Goal: Task Accomplishment & Management: Manage account settings

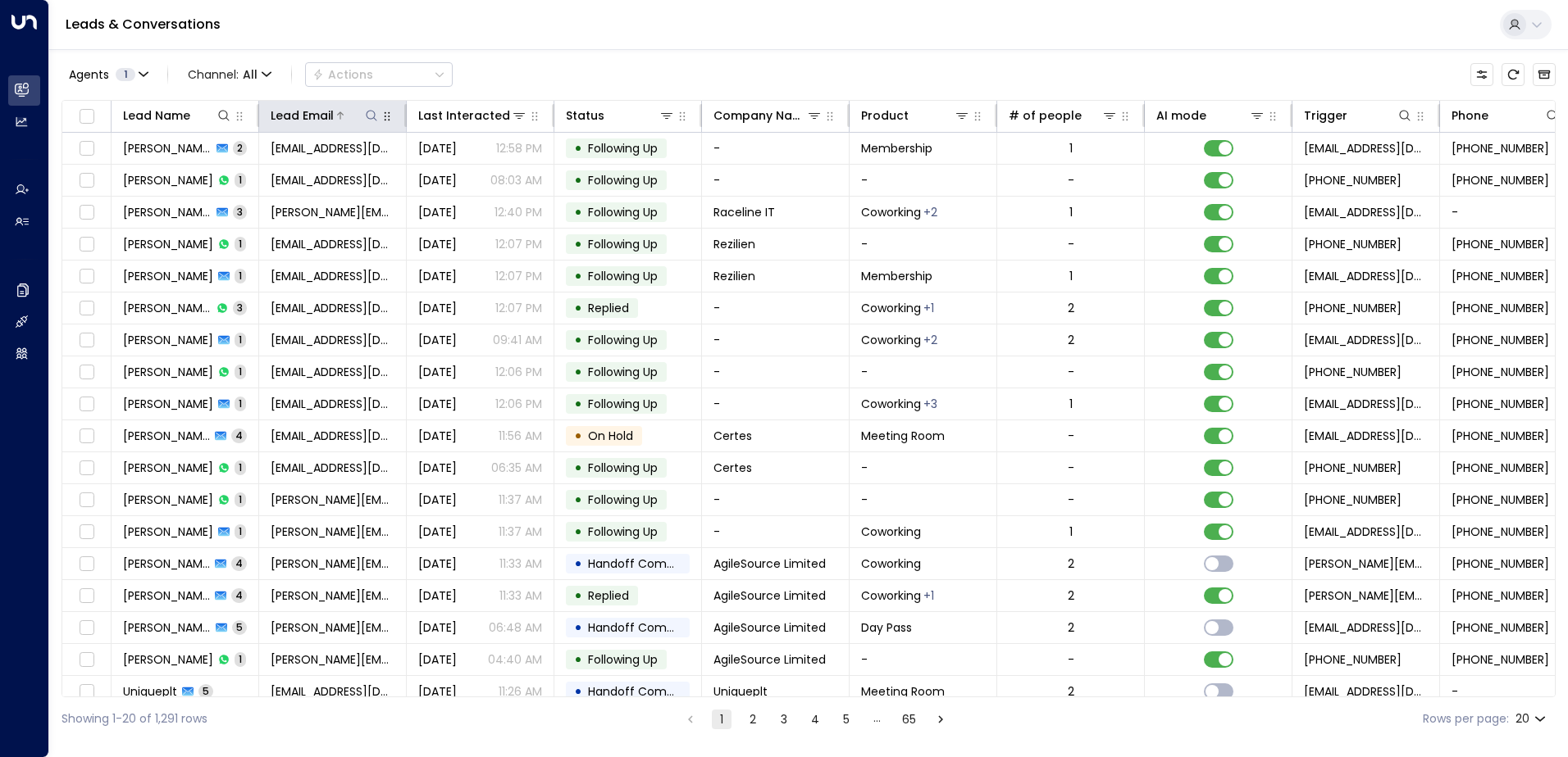
click at [364, 111] on button at bounding box center [371, 115] width 17 height 17
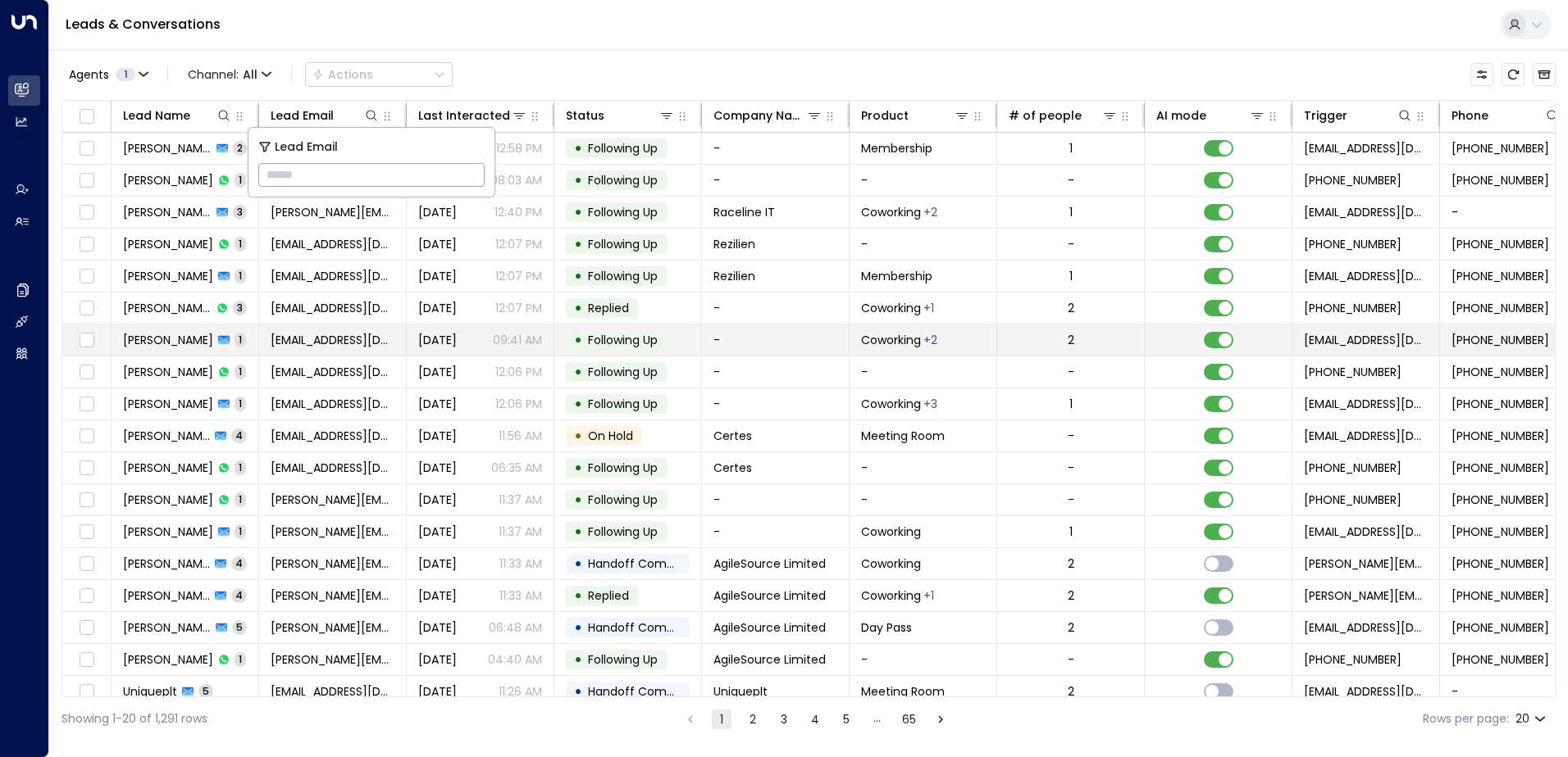
type input "**********"
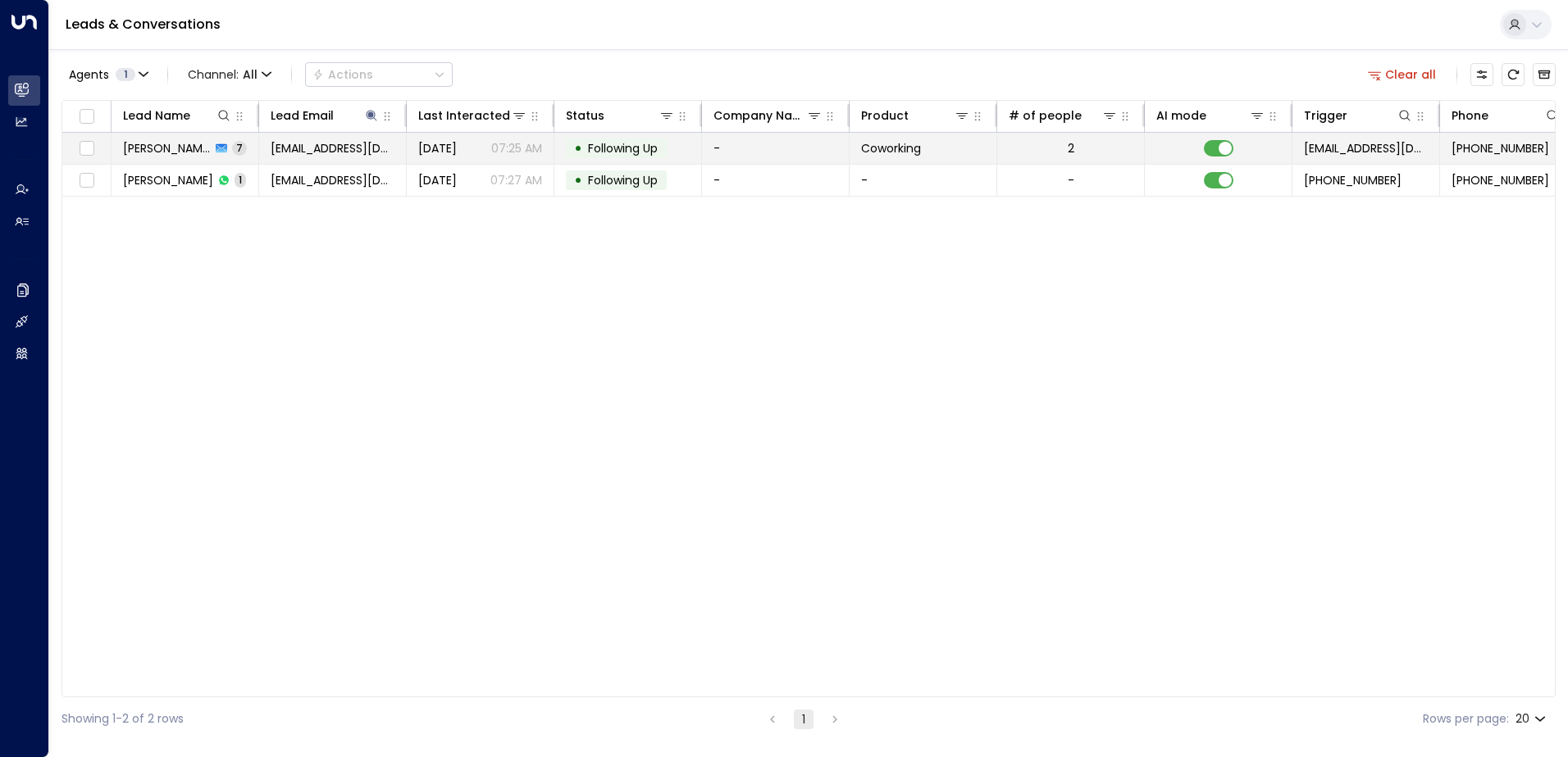
click at [634, 142] on span "Following Up" at bounding box center [622, 148] width 69 height 17
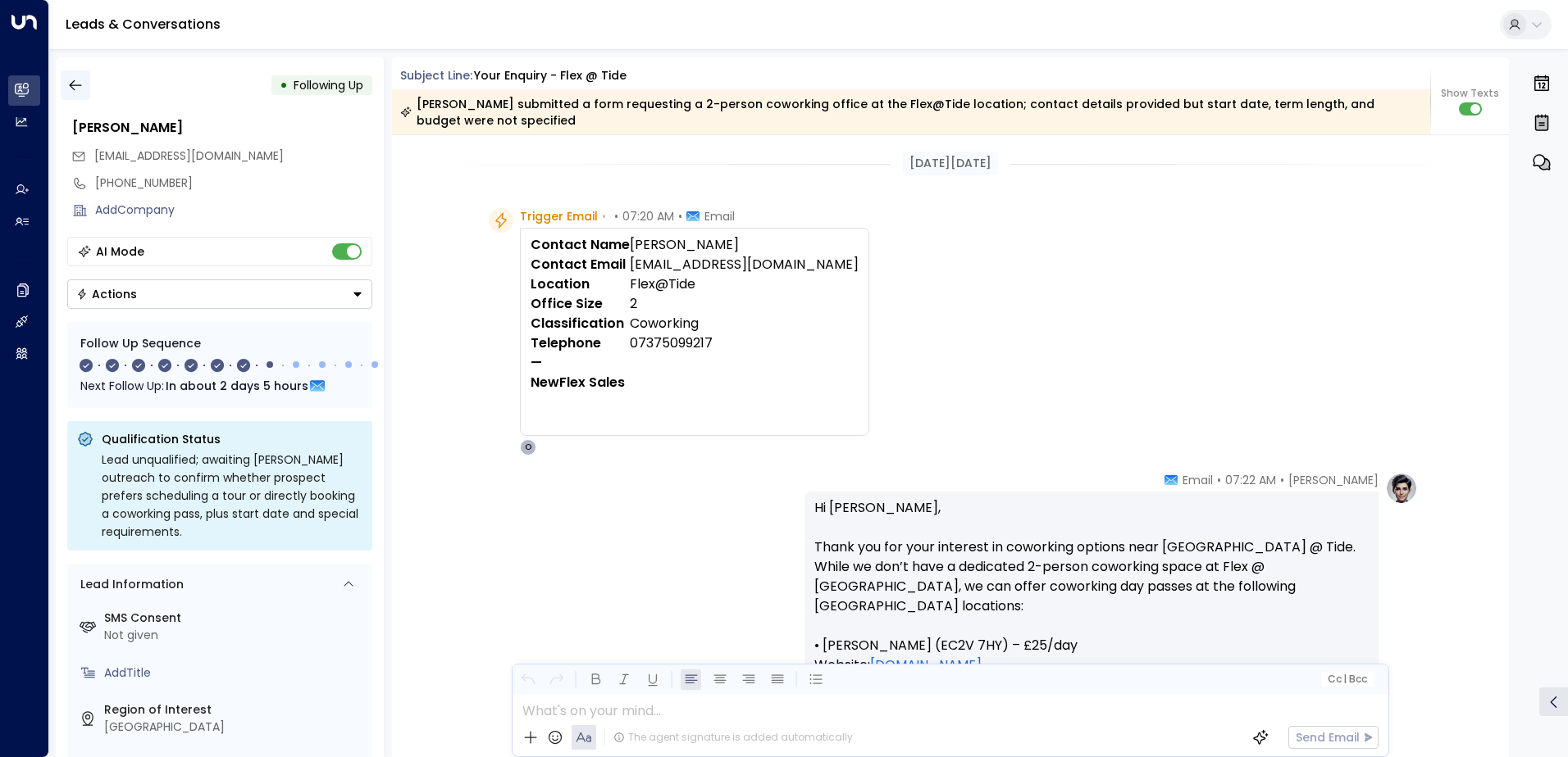
click at [81, 90] on icon "button" at bounding box center [76, 85] width 17 height 17
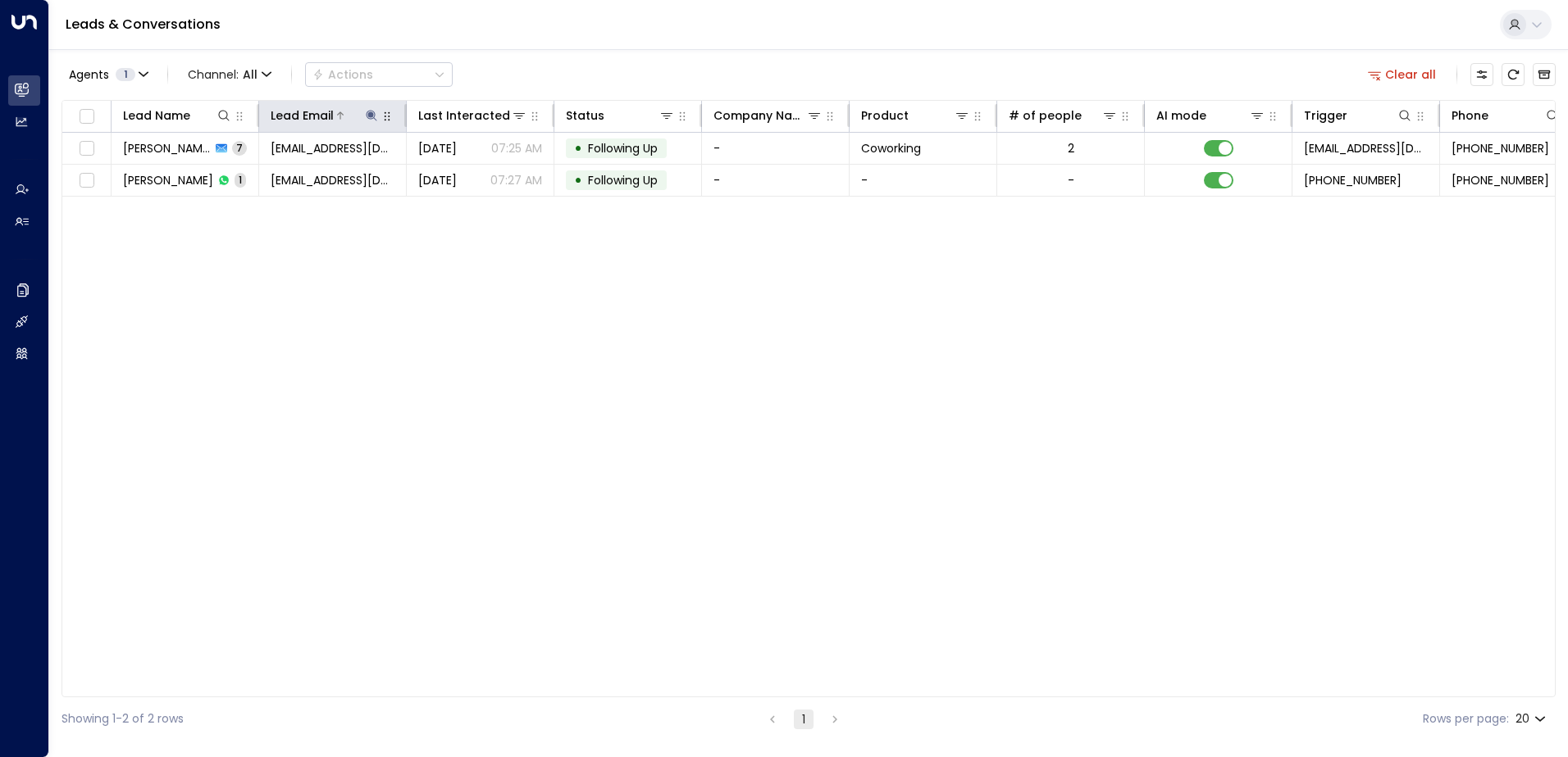
click at [369, 111] on icon at bounding box center [371, 115] width 11 height 11
click at [472, 171] on icon "button" at bounding box center [474, 175] width 11 height 11
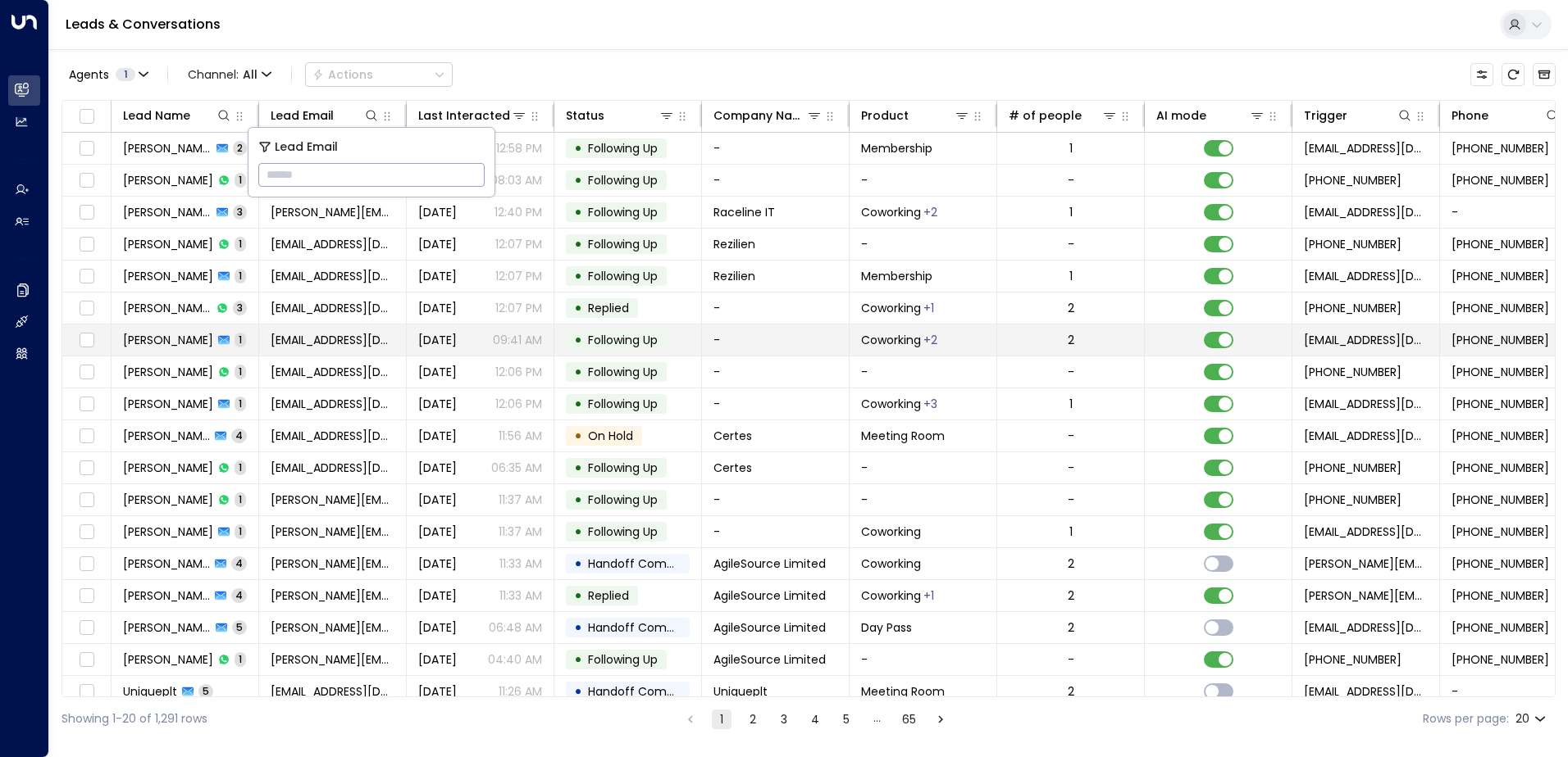
type input "**********"
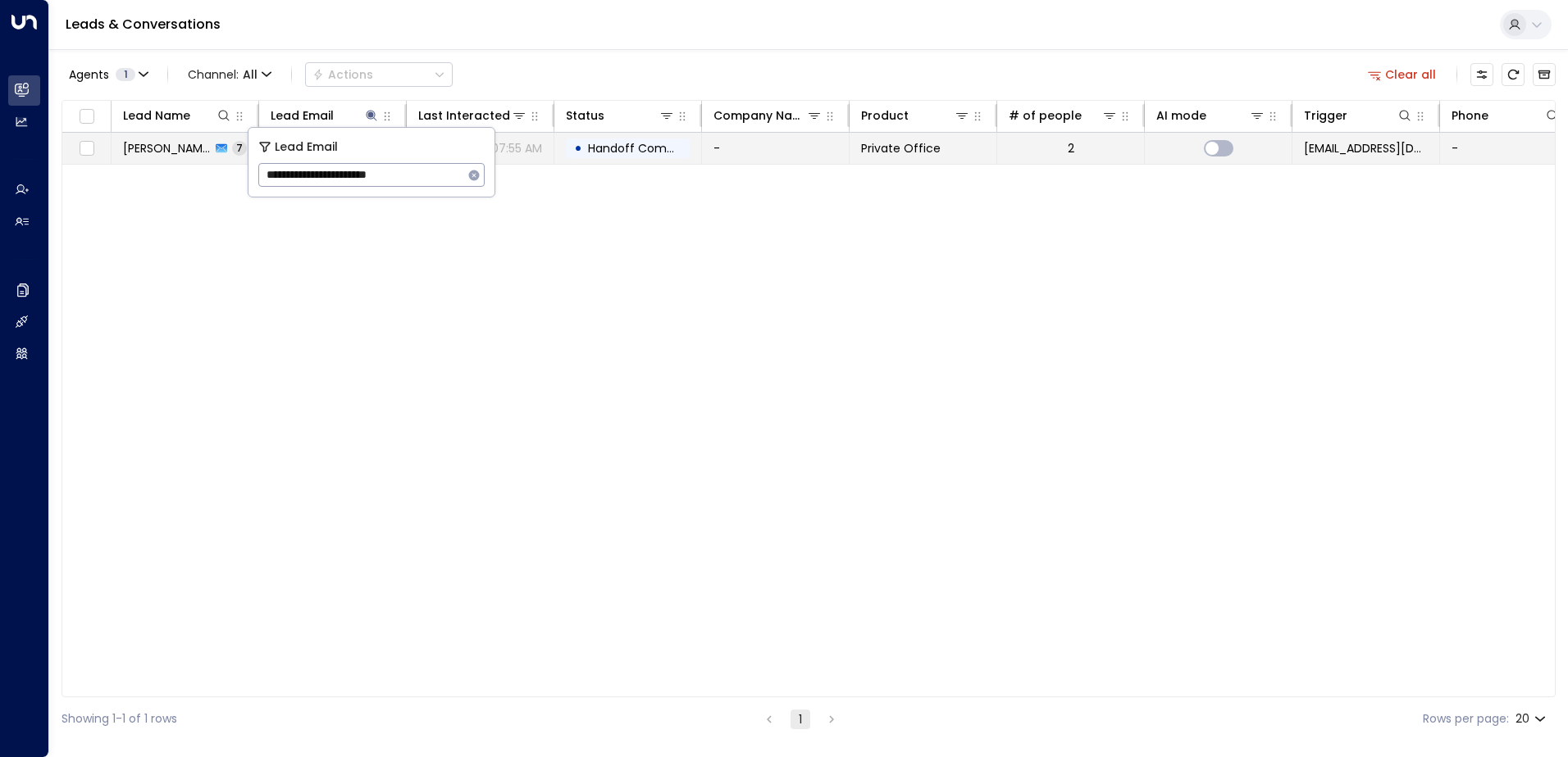
click at [658, 143] on span "Handoff Completed" at bounding box center [646, 148] width 116 height 17
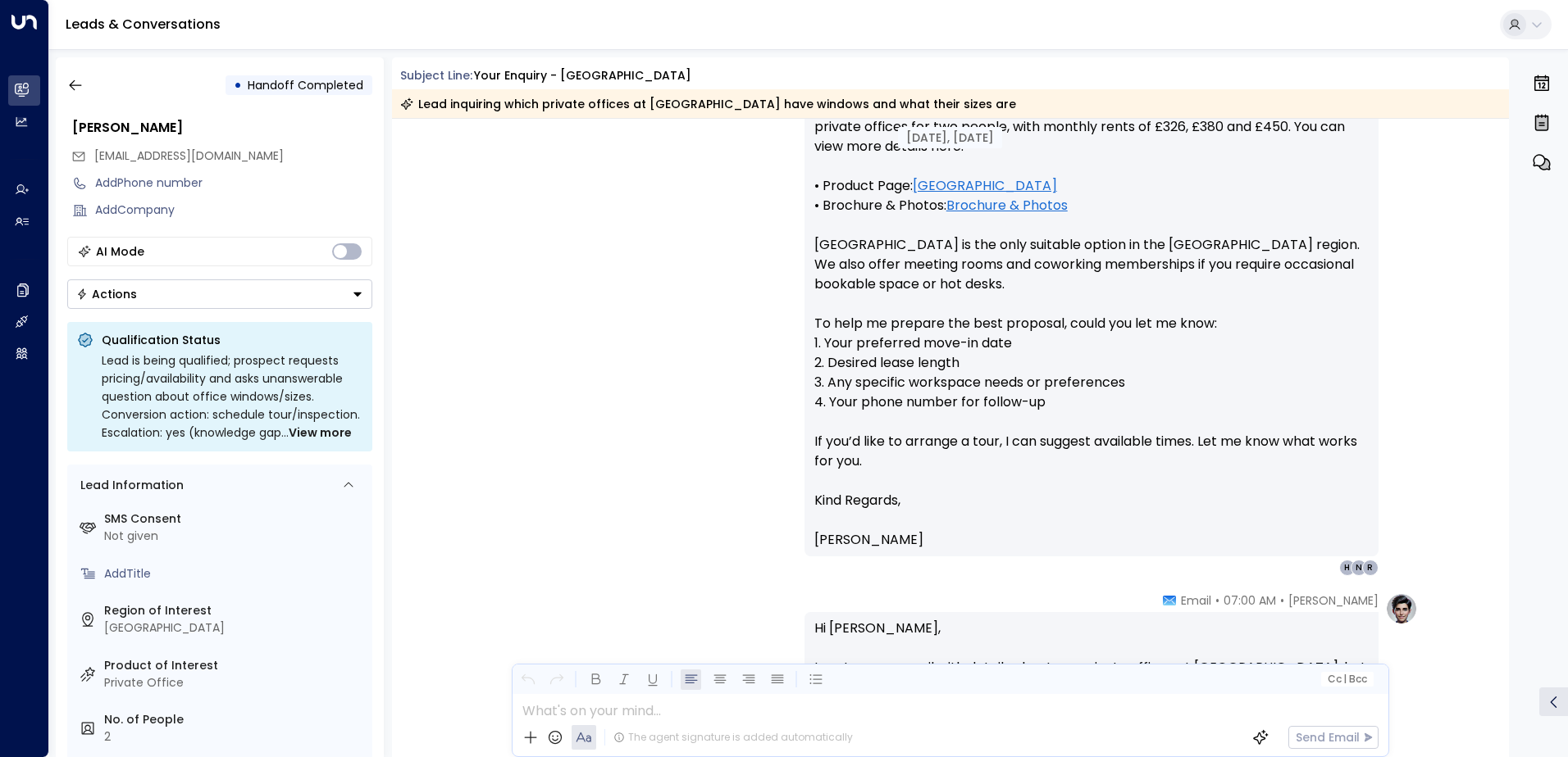
scroll to position [415, 0]
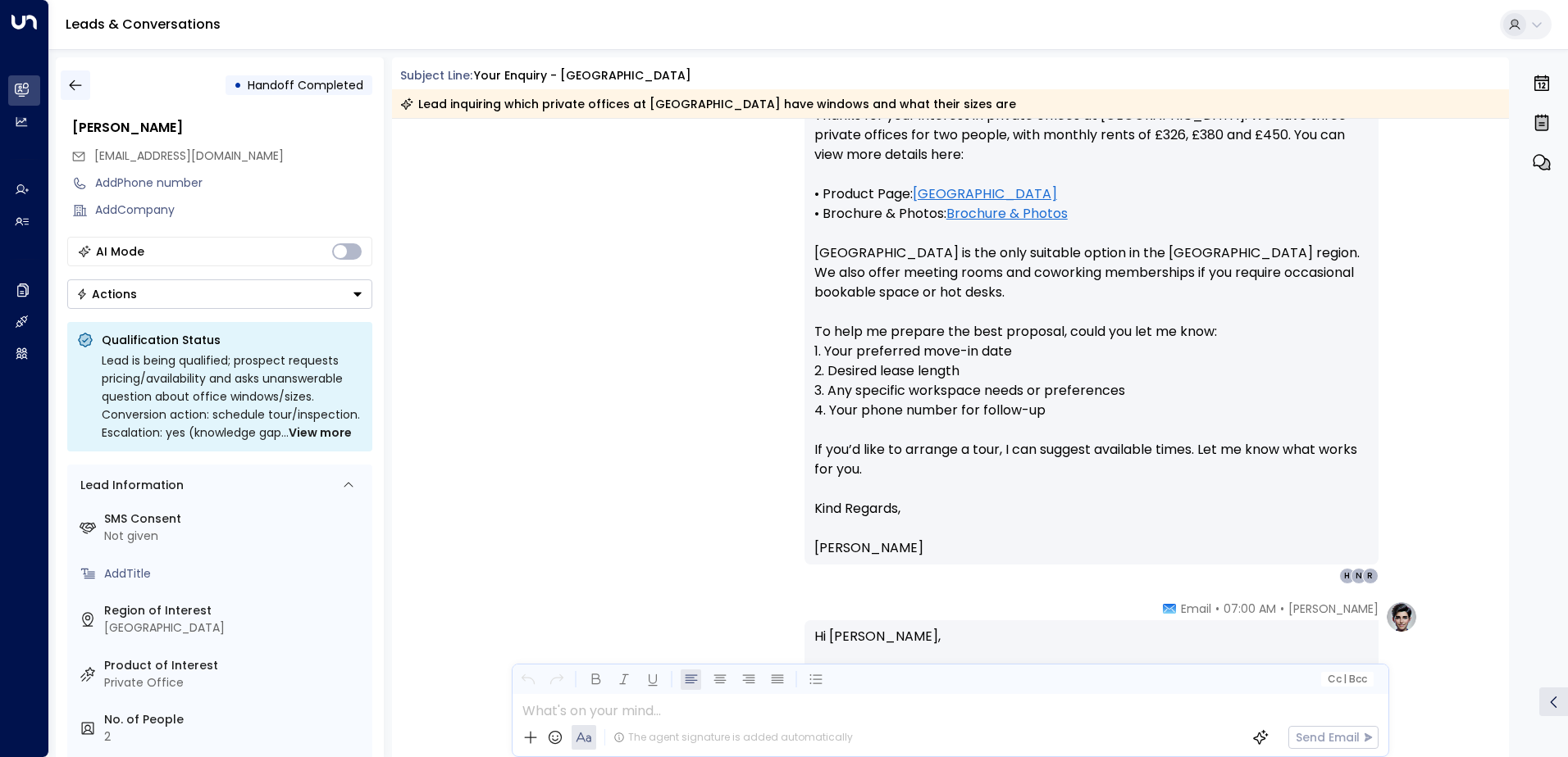
click at [74, 89] on icon "button" at bounding box center [76, 85] width 17 height 17
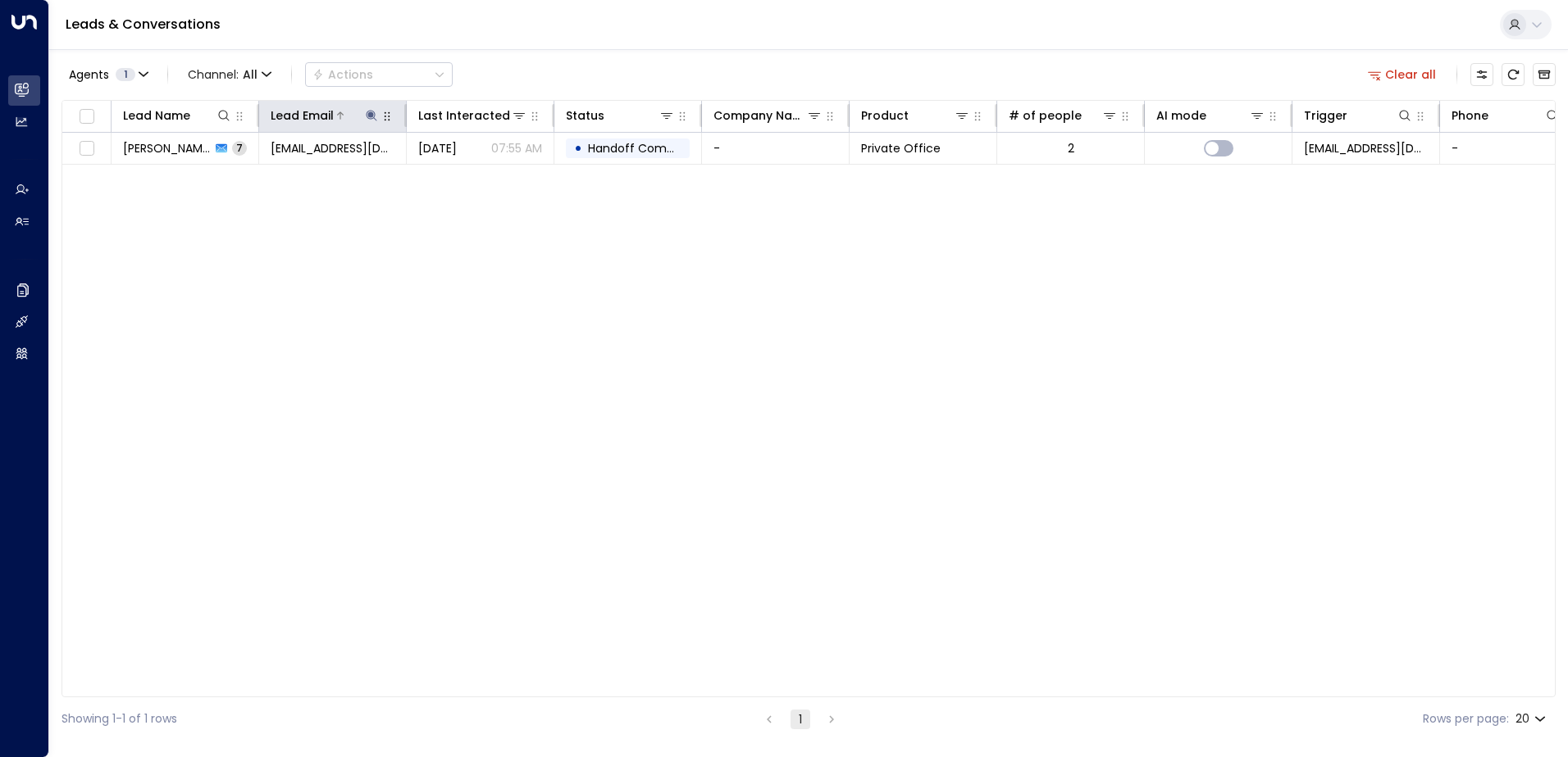
click at [370, 116] on icon at bounding box center [371, 115] width 11 height 11
click at [473, 177] on icon "button" at bounding box center [473, 175] width 13 height 13
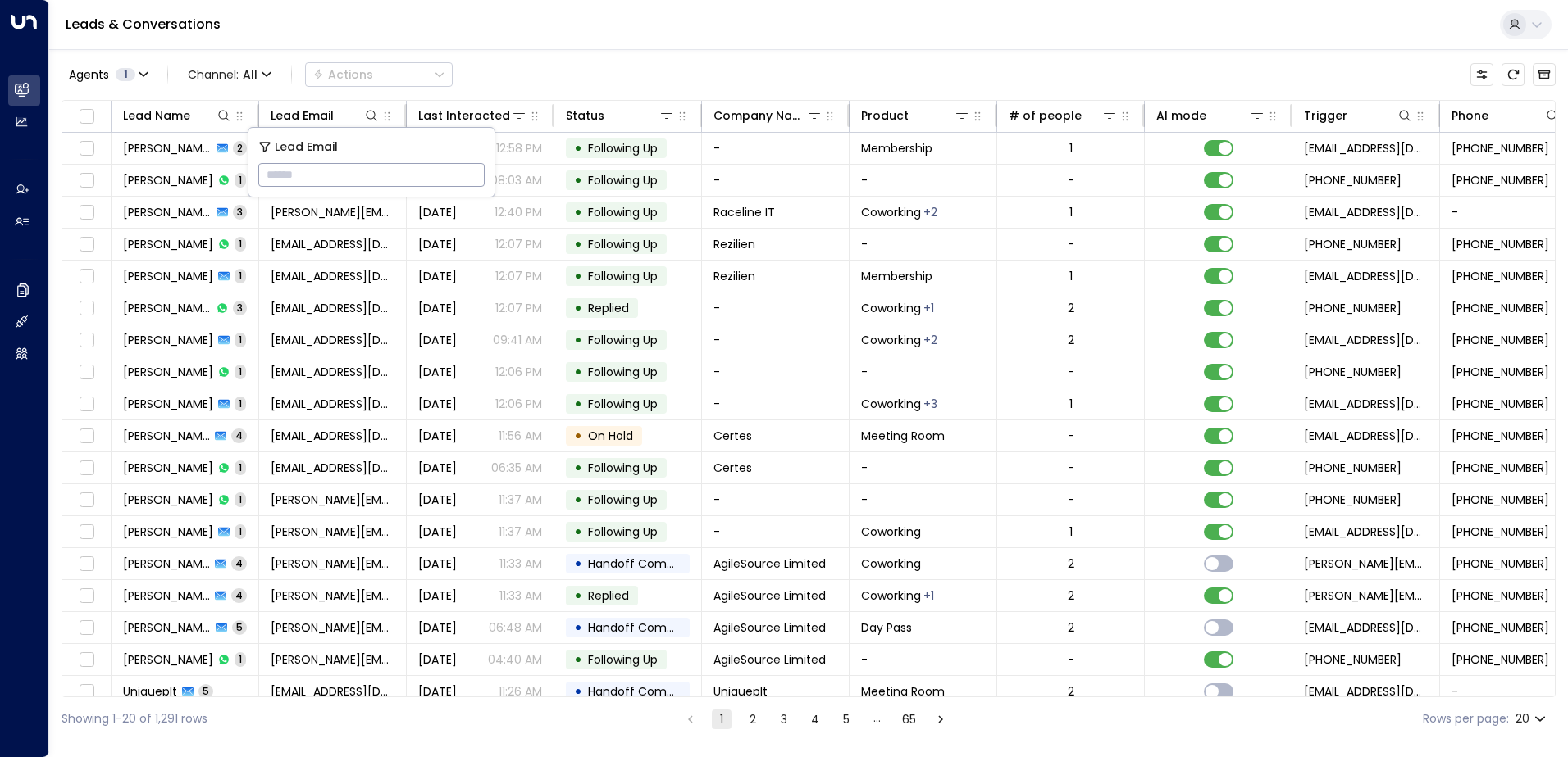
paste input "**********"
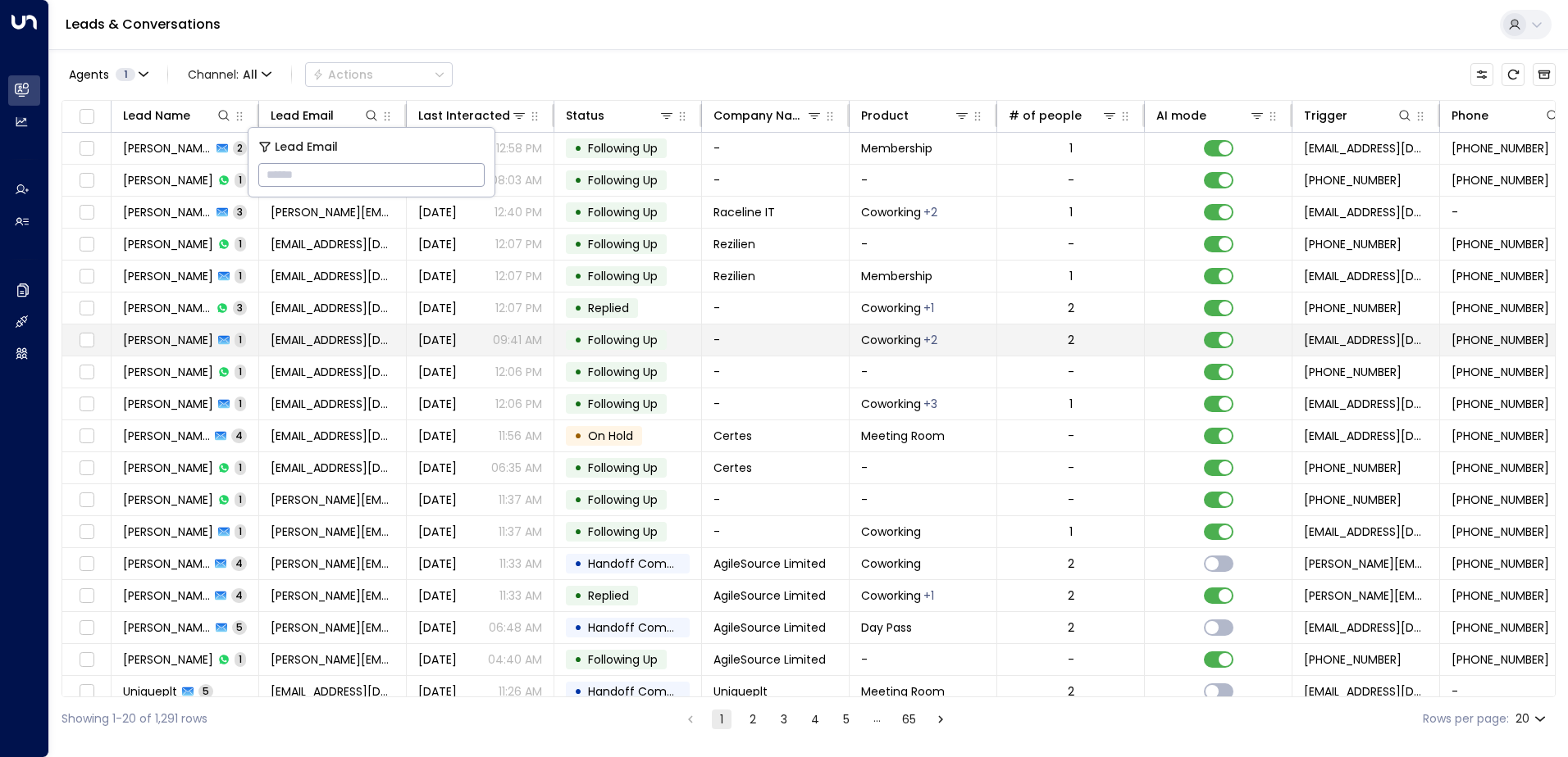
type input "**********"
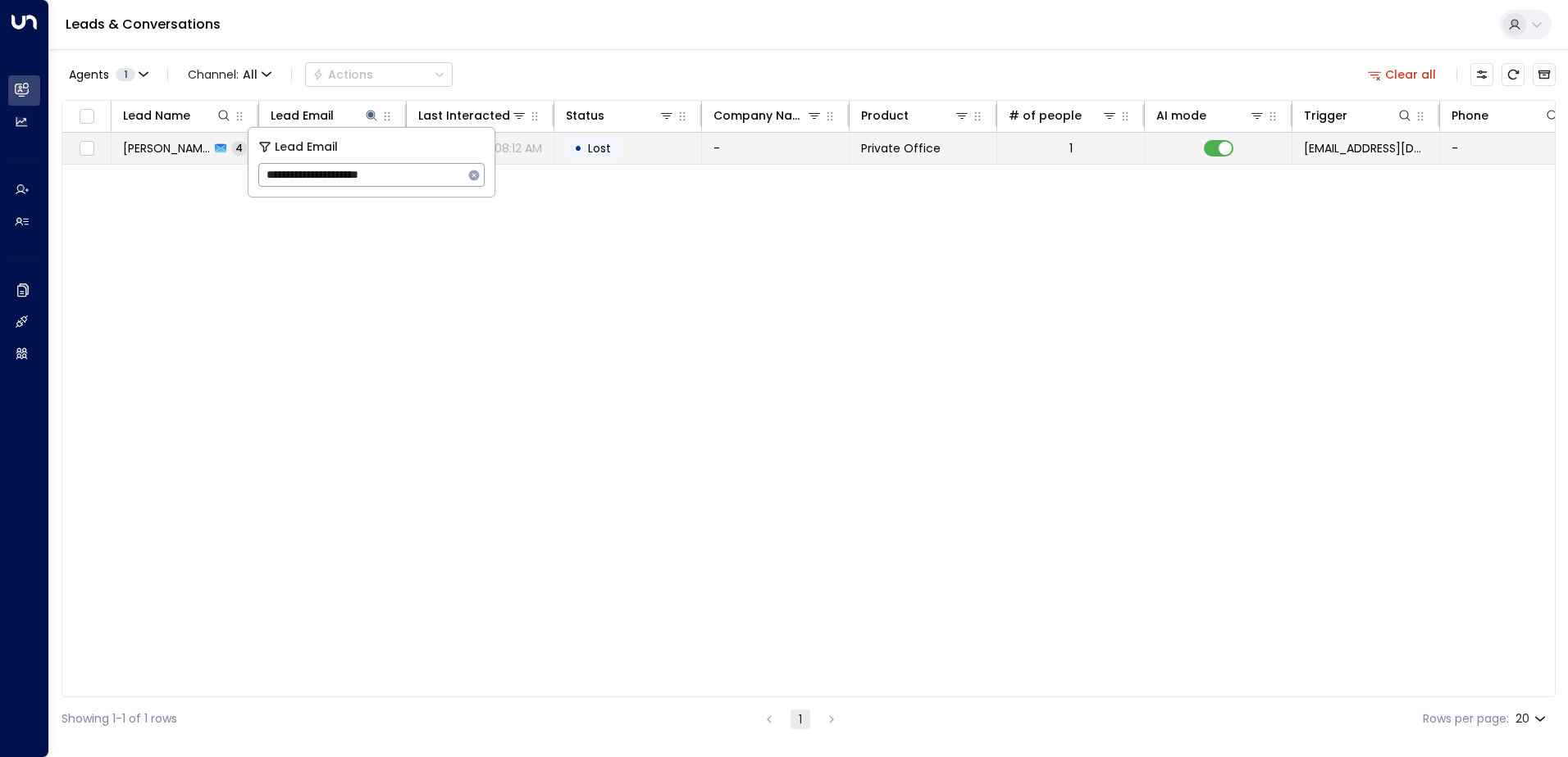
click at [624, 141] on td "• Lost" at bounding box center [628, 148] width 148 height 31
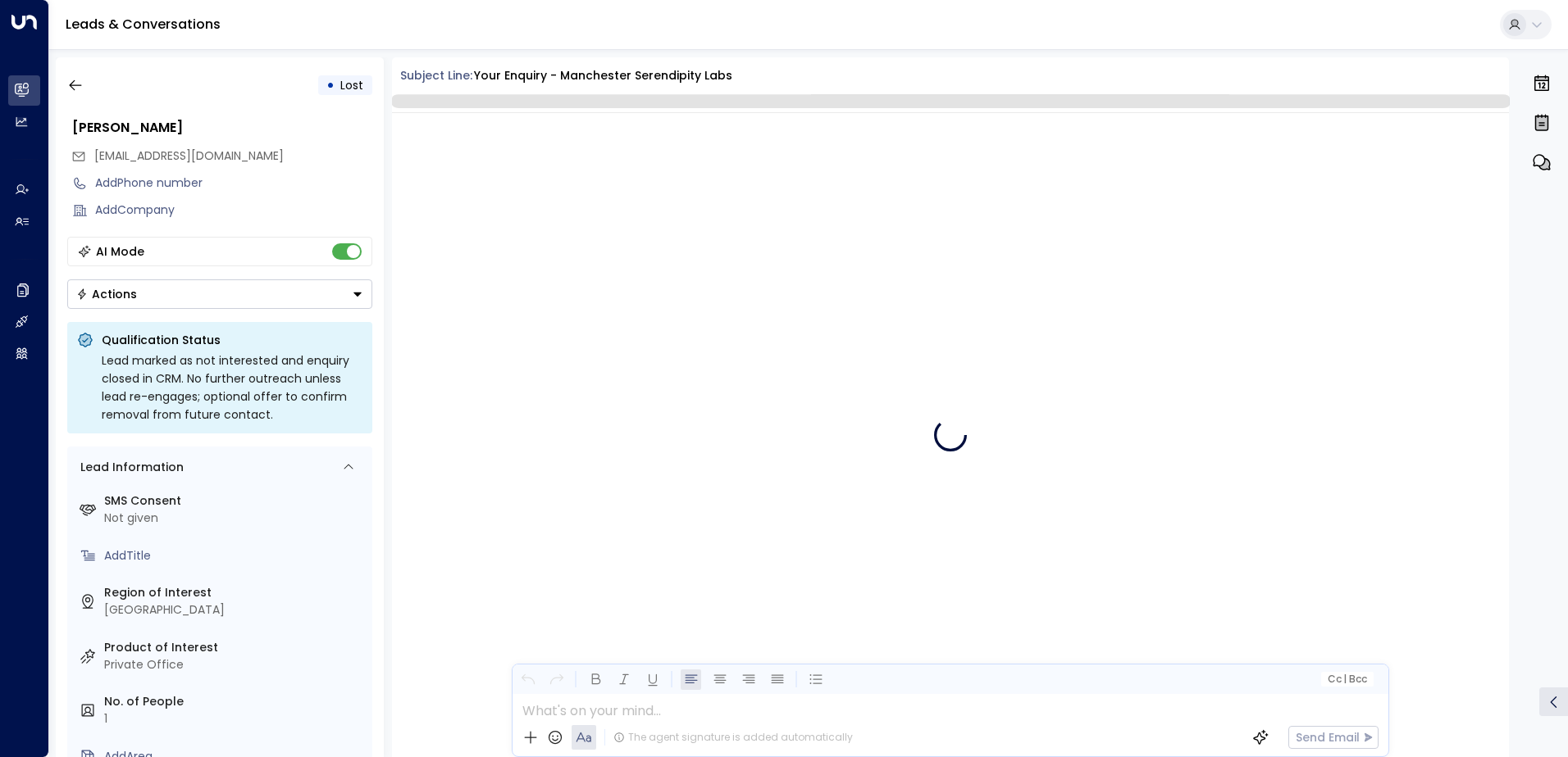
scroll to position [1073, 0]
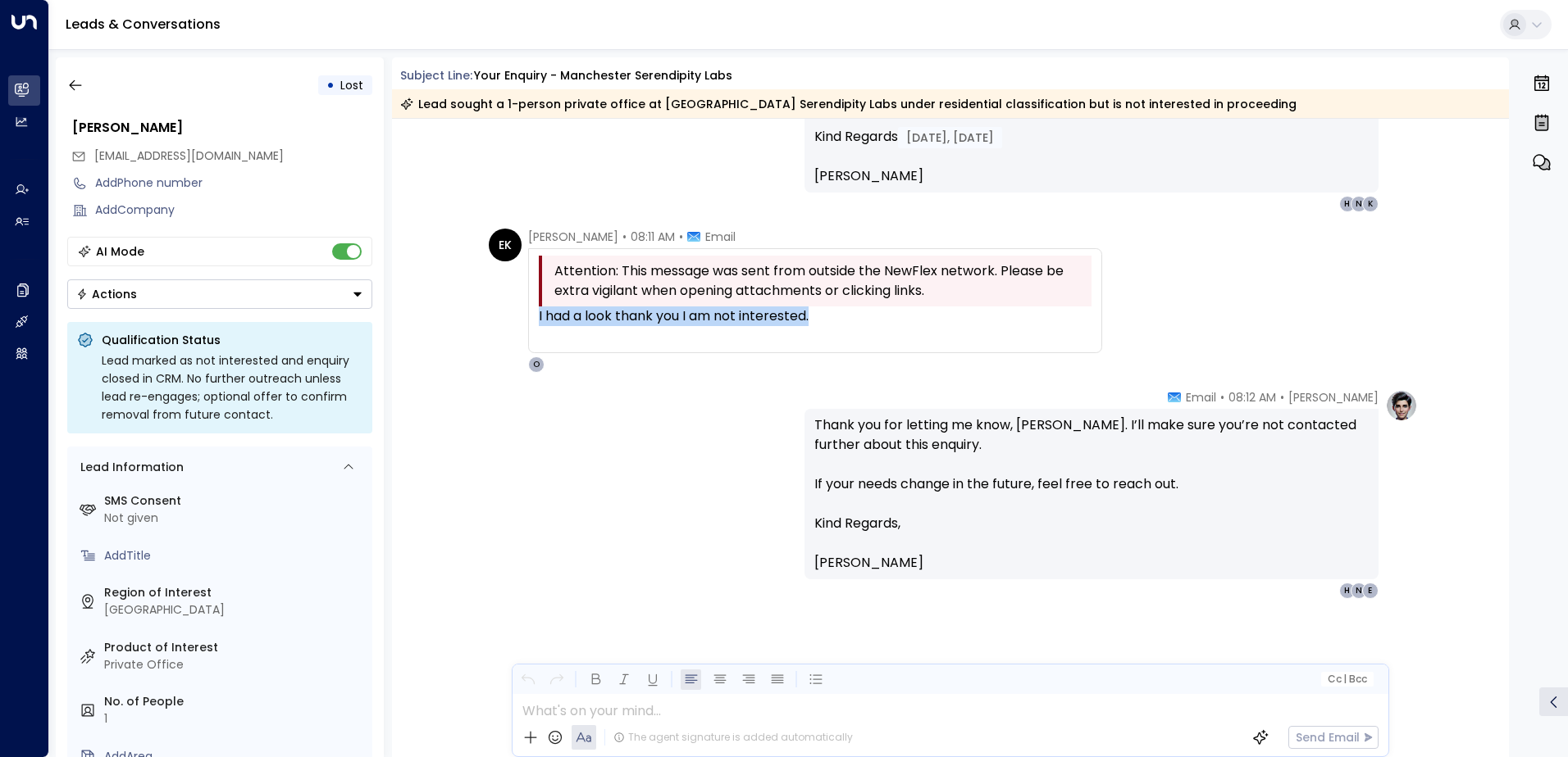
drag, startPoint x: 835, startPoint y: 317, endPoint x: 535, endPoint y: 315, distance: 300.0
click at [535, 315] on div "Attention: This message was sent from outside the NewFlex network. Please be ex…" at bounding box center [814, 300] width 574 height 105
drag, startPoint x: 535, startPoint y: 315, endPoint x: 560, endPoint y: 314, distance: 25.0
copy div "I had a look thank you I am not interested."
click at [74, 83] on icon "button" at bounding box center [76, 85] width 17 height 17
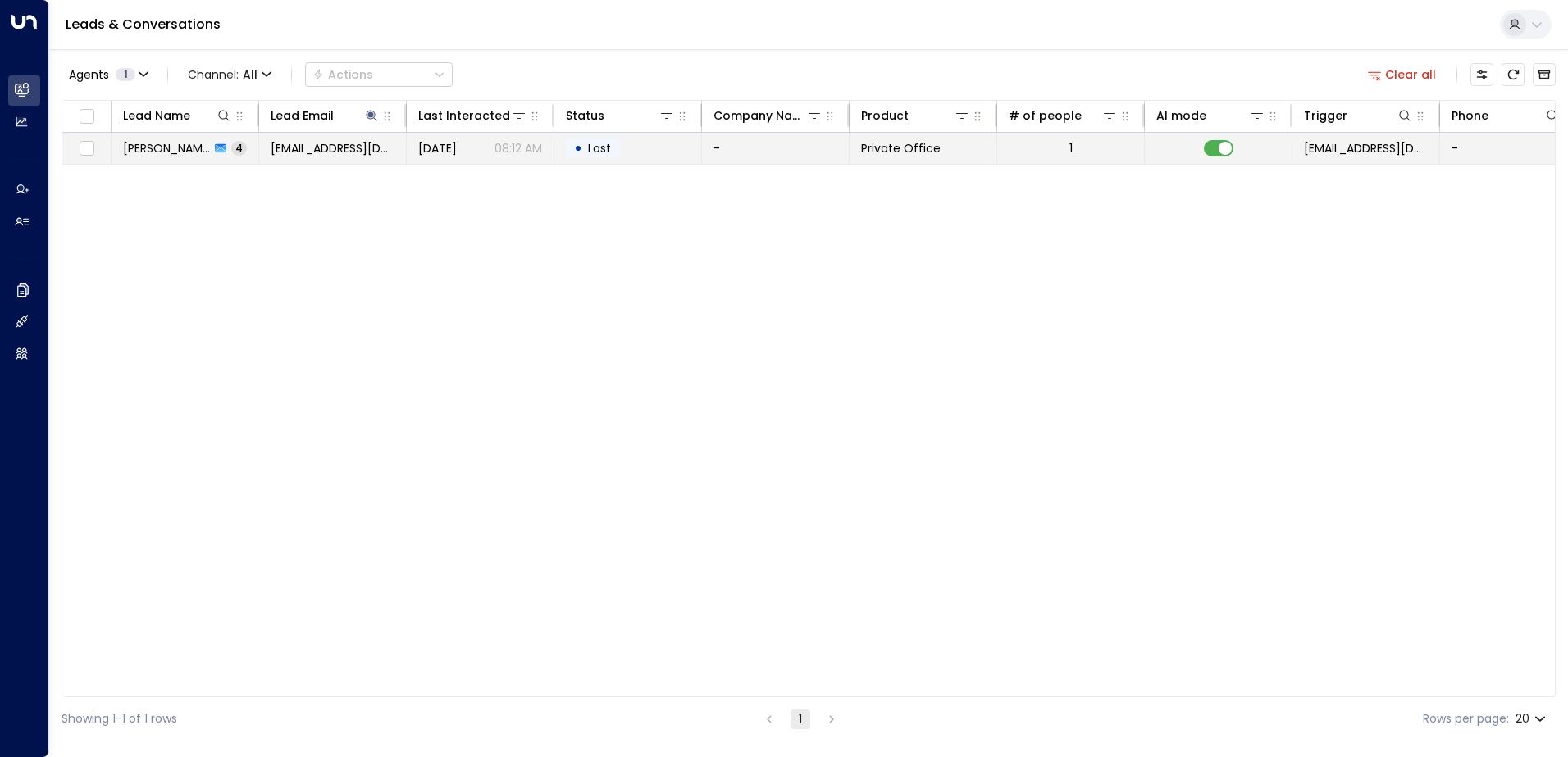
click at [1233, 149] on td at bounding box center [1218, 148] width 148 height 31
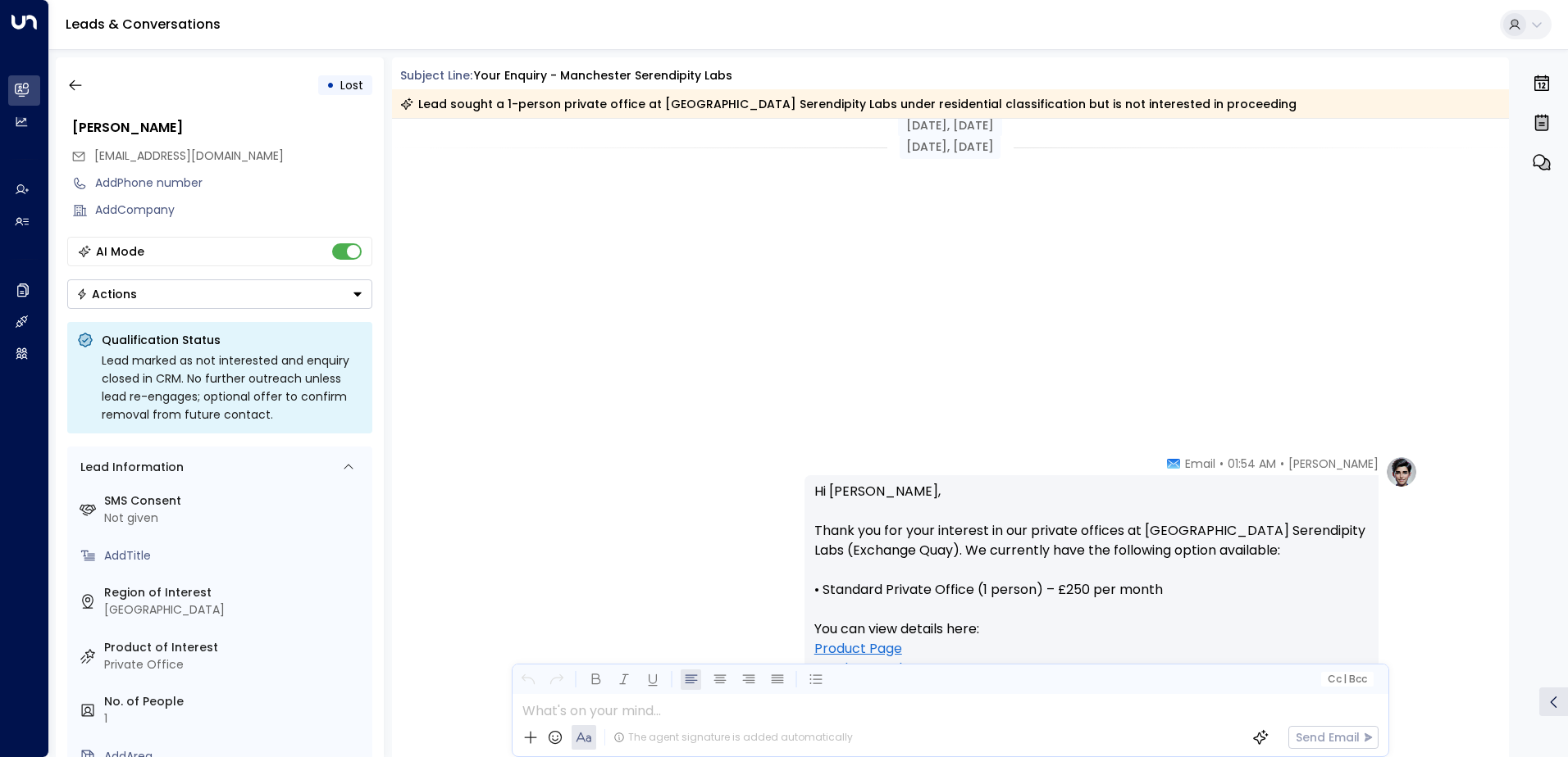
scroll to position [1078, 0]
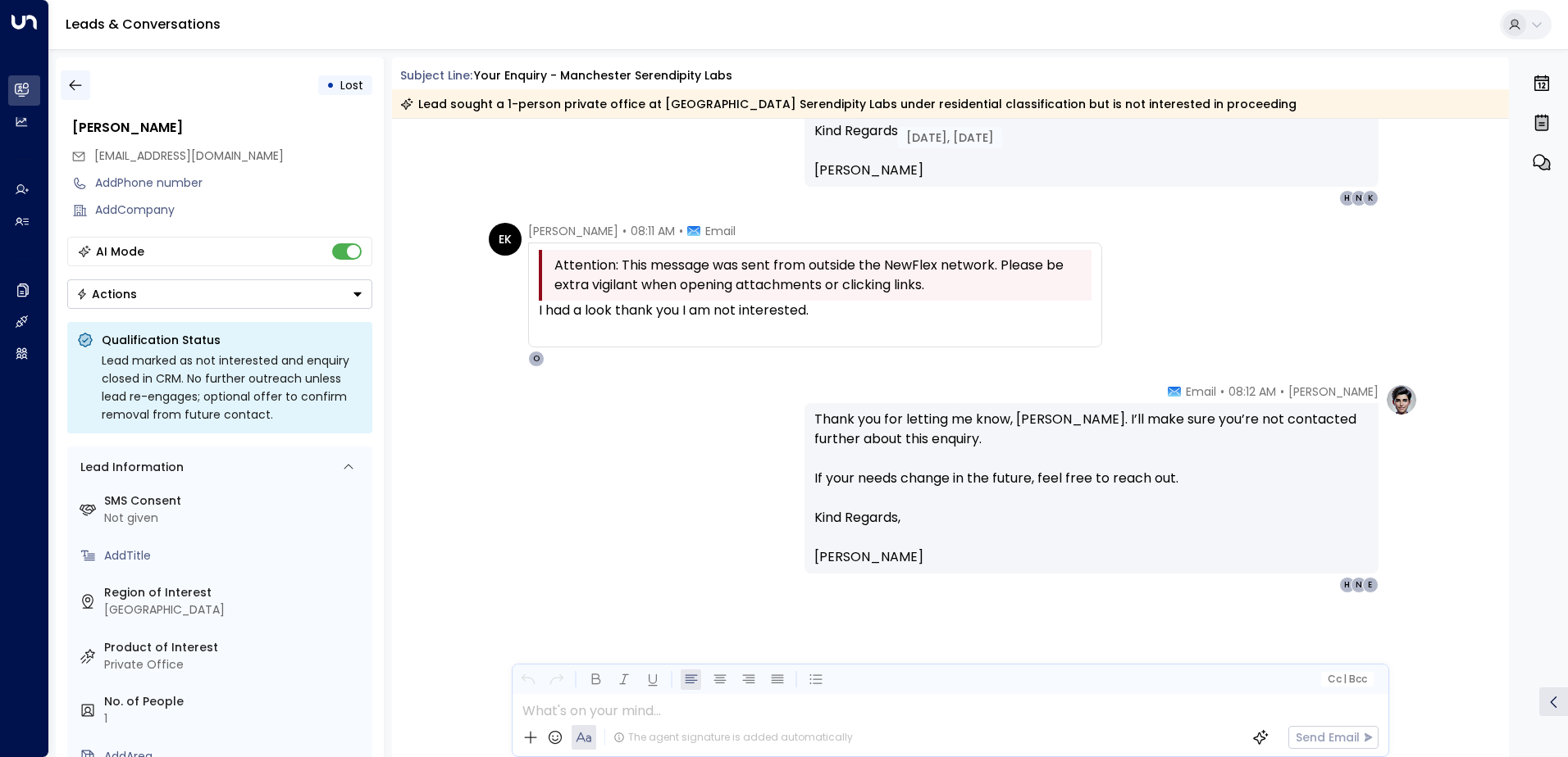
click at [72, 87] on icon "button" at bounding box center [76, 85] width 17 height 17
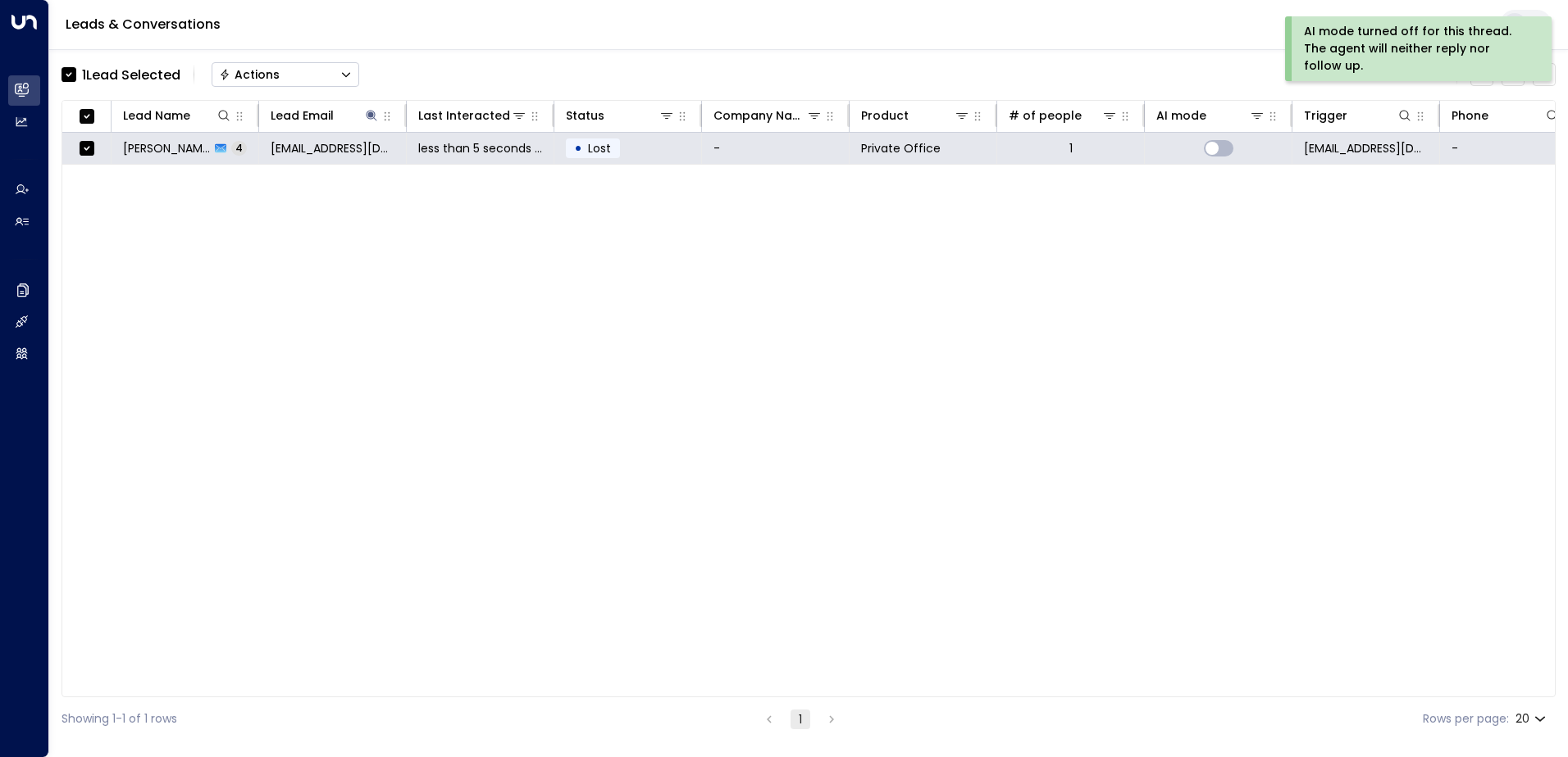
click at [255, 70] on div "Actions" at bounding box center [249, 75] width 61 height 15
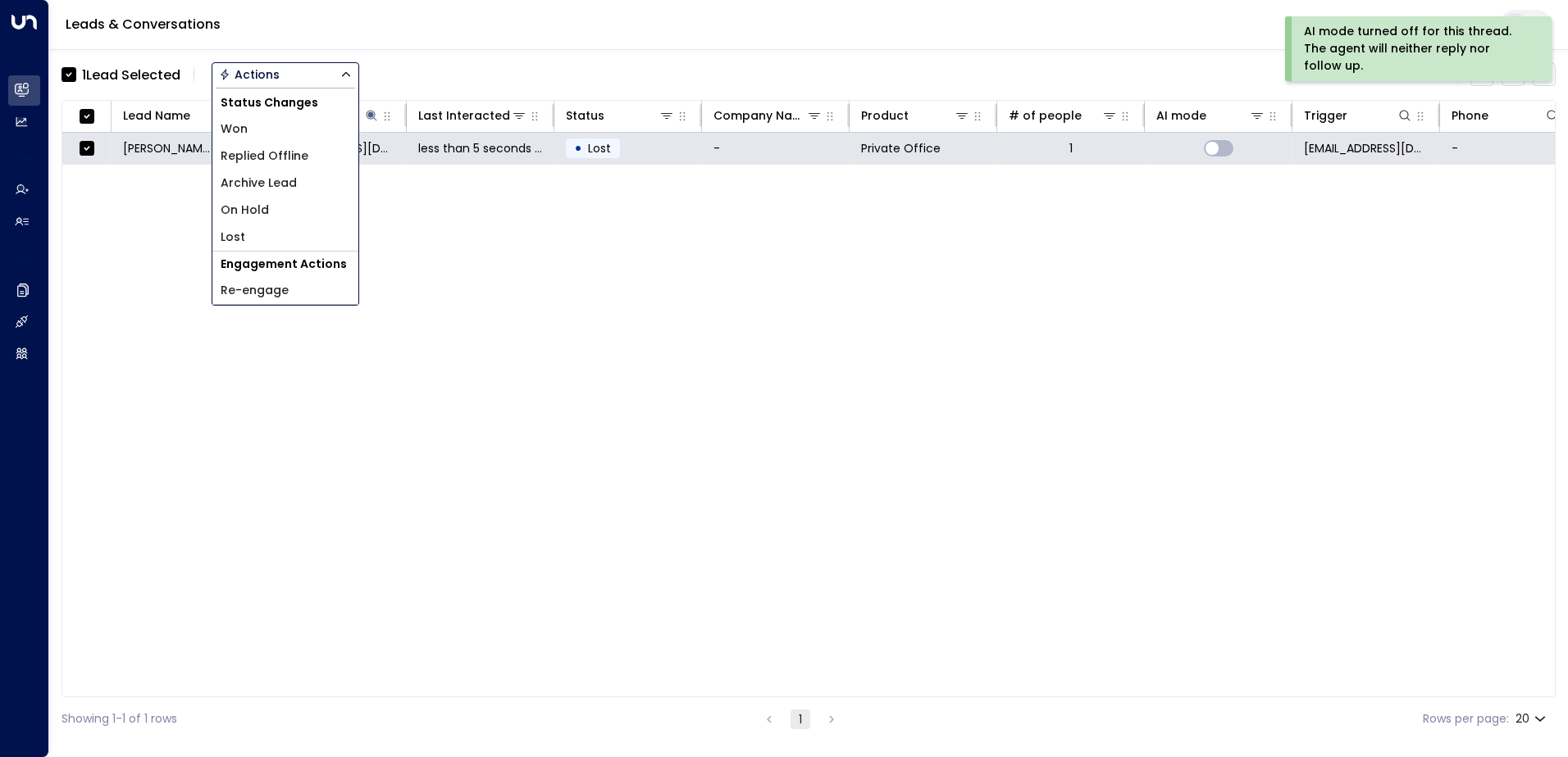
click at [256, 188] on span "Archive Lead" at bounding box center [258, 184] width 76 height 18
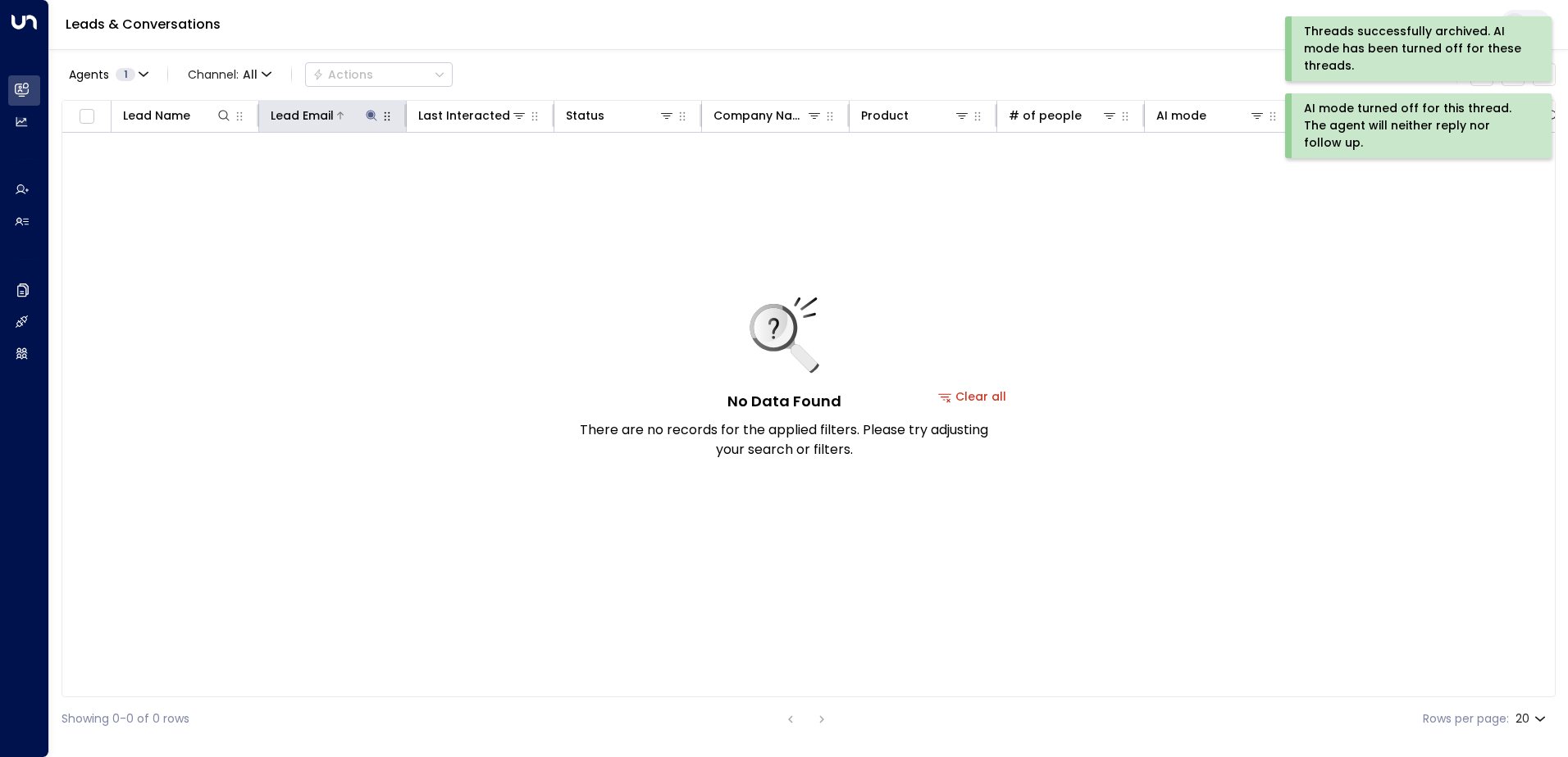
click at [368, 117] on icon at bounding box center [371, 115] width 13 height 13
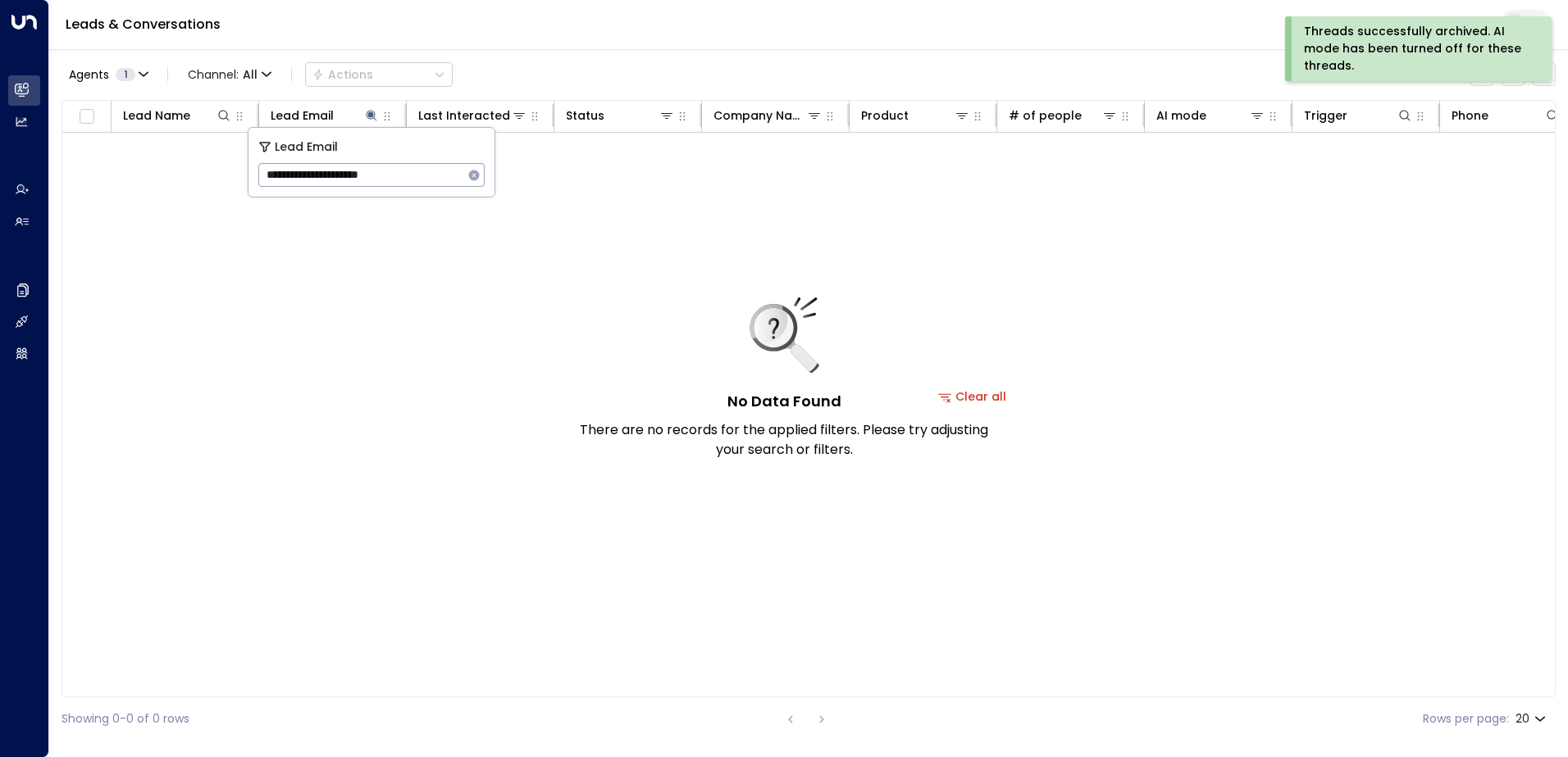
click at [472, 174] on icon "button" at bounding box center [474, 175] width 11 height 11
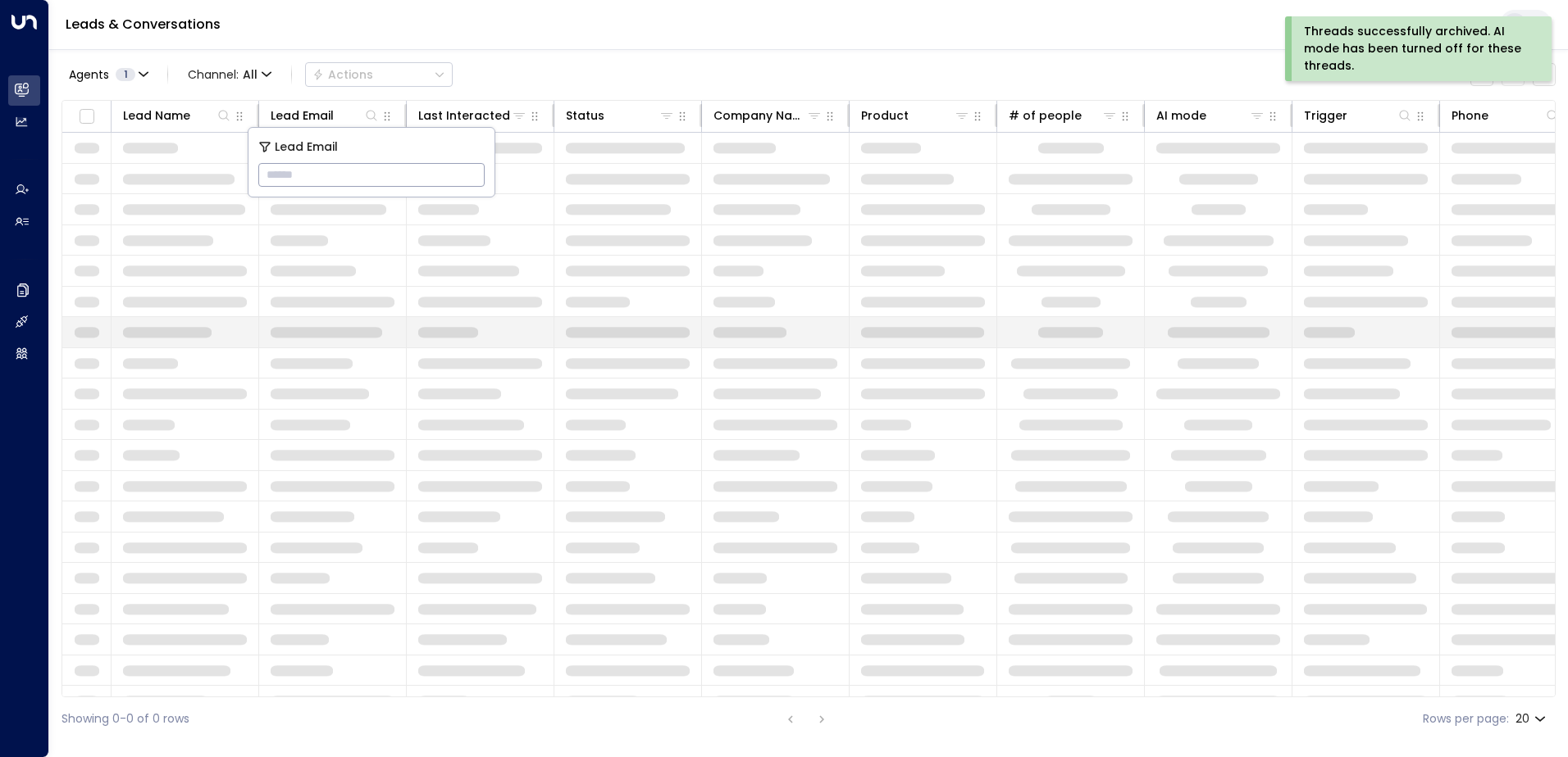
type input "**********"
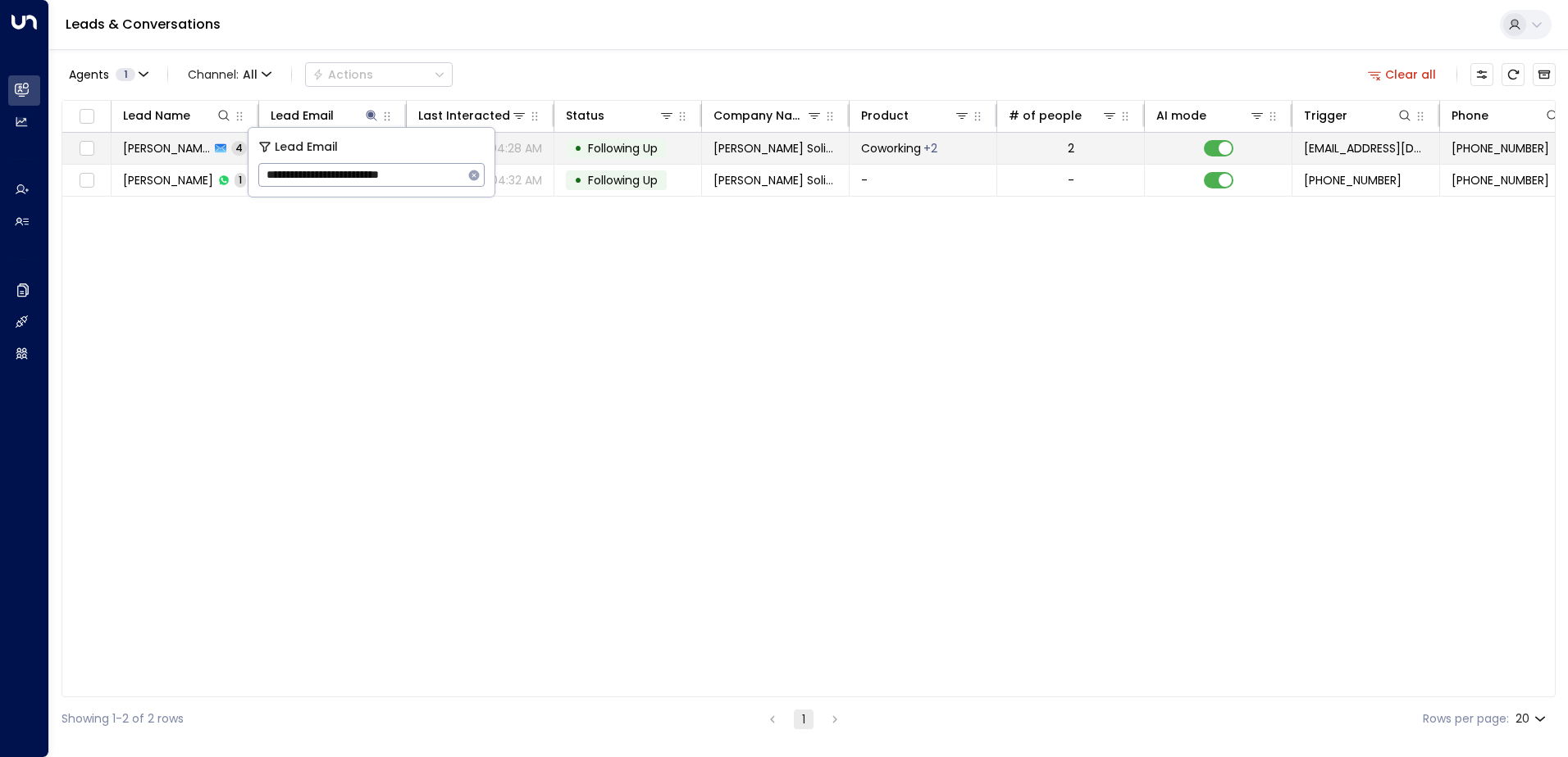
click at [619, 153] on span "Following Up" at bounding box center [622, 148] width 69 height 17
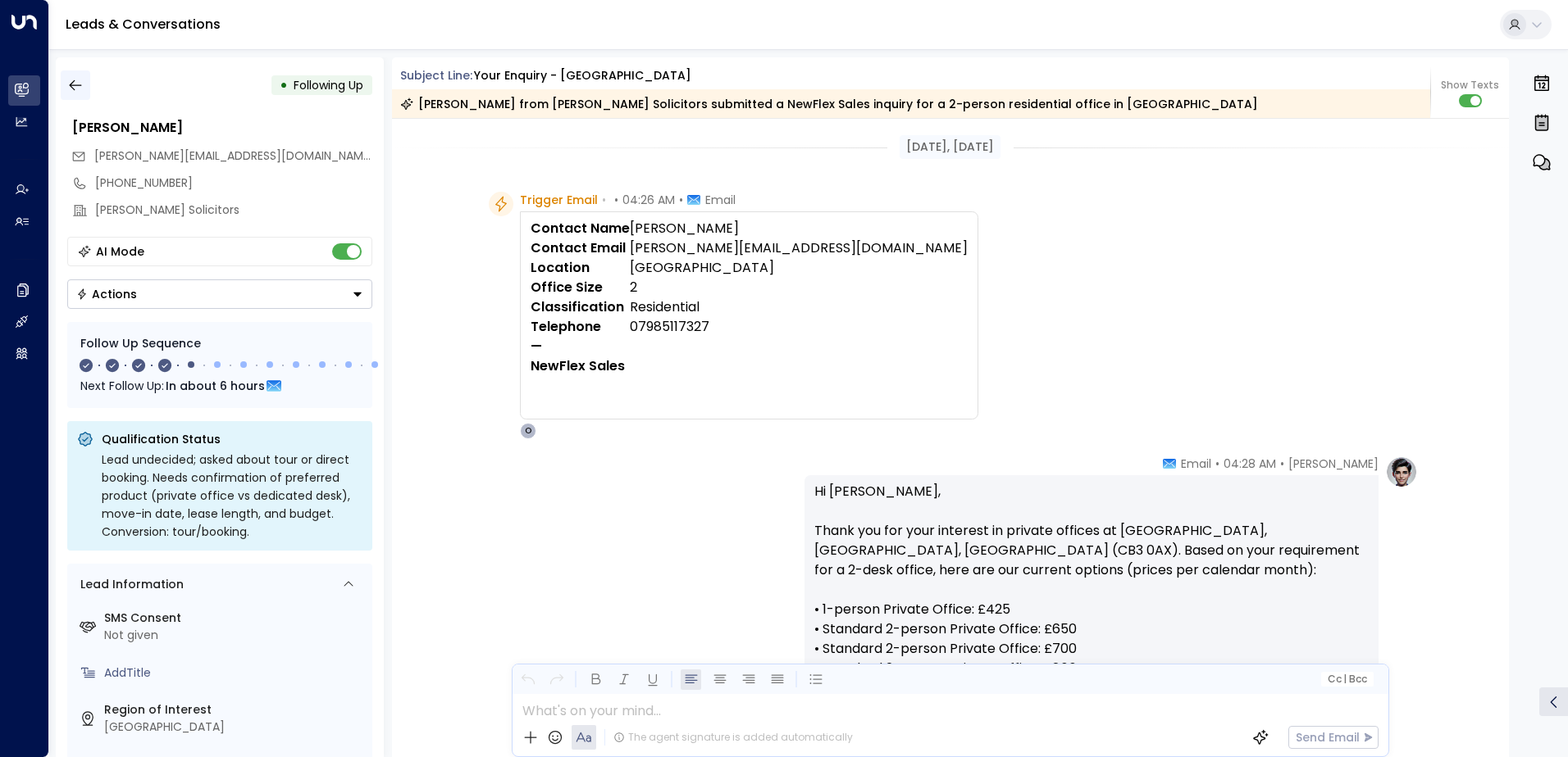
click at [77, 79] on icon "button" at bounding box center [76, 85] width 17 height 17
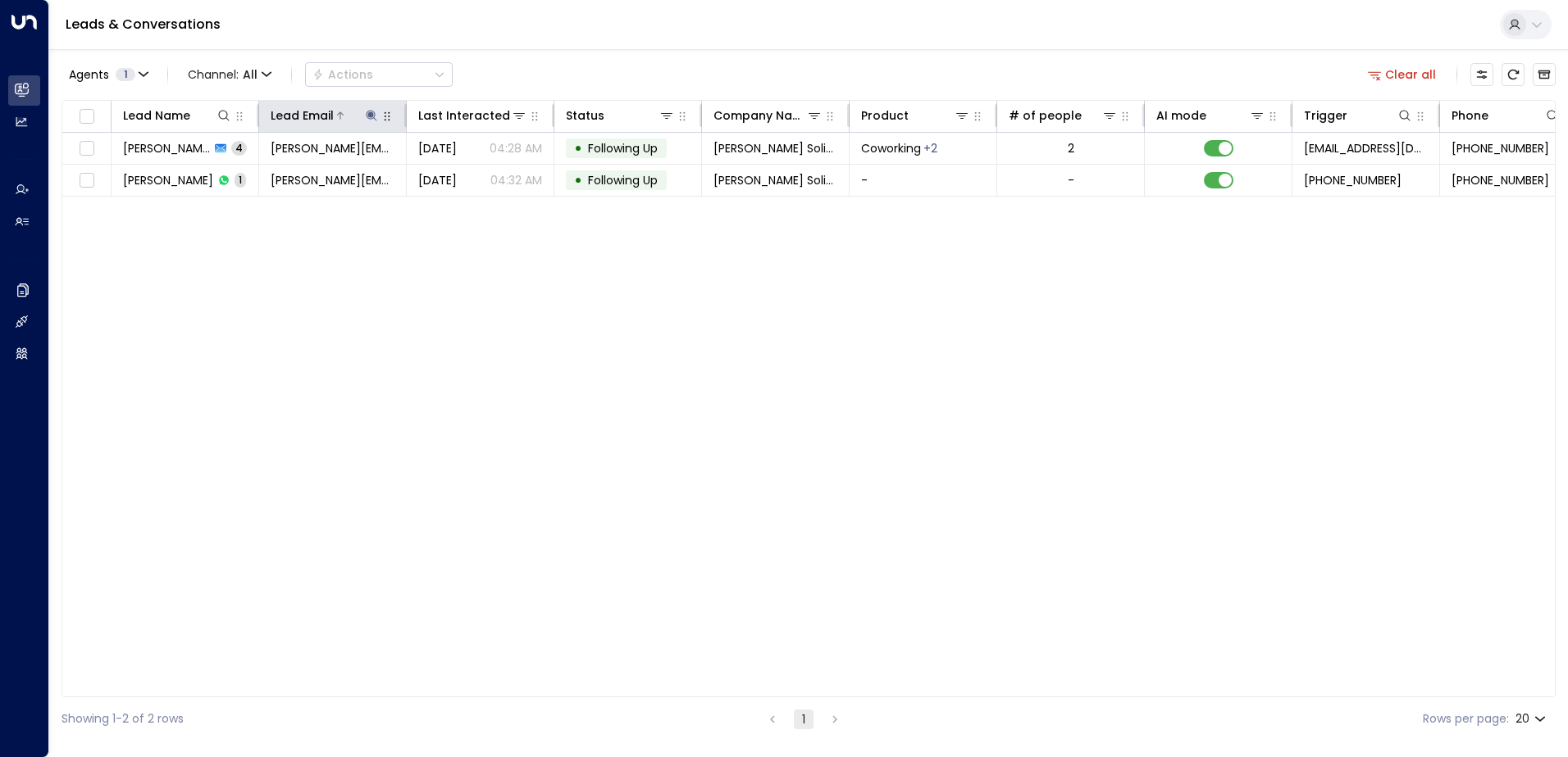
click at [372, 113] on icon at bounding box center [371, 115] width 11 height 11
click at [476, 176] on icon "button" at bounding box center [474, 175] width 11 height 11
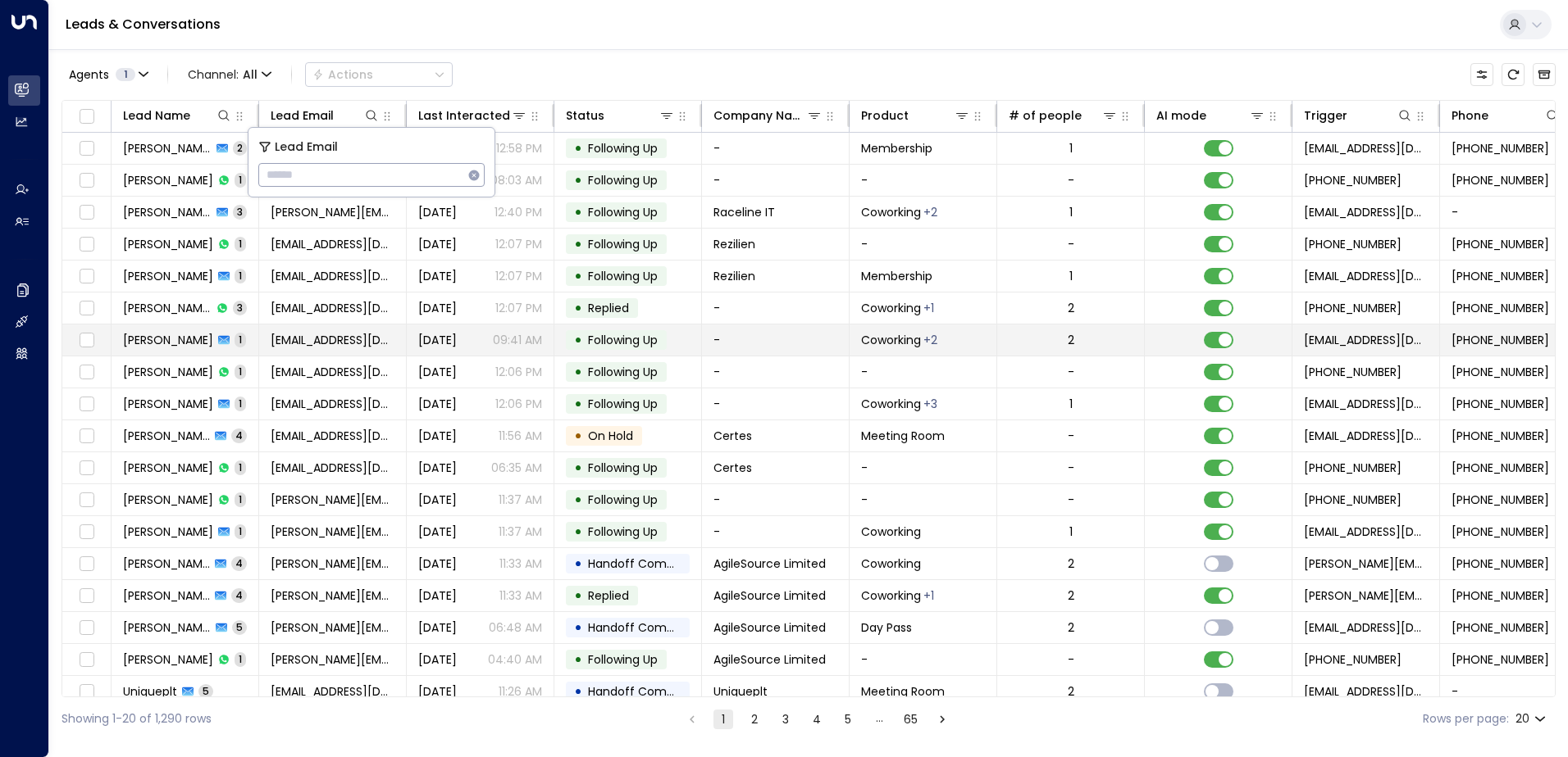
type input "**********"
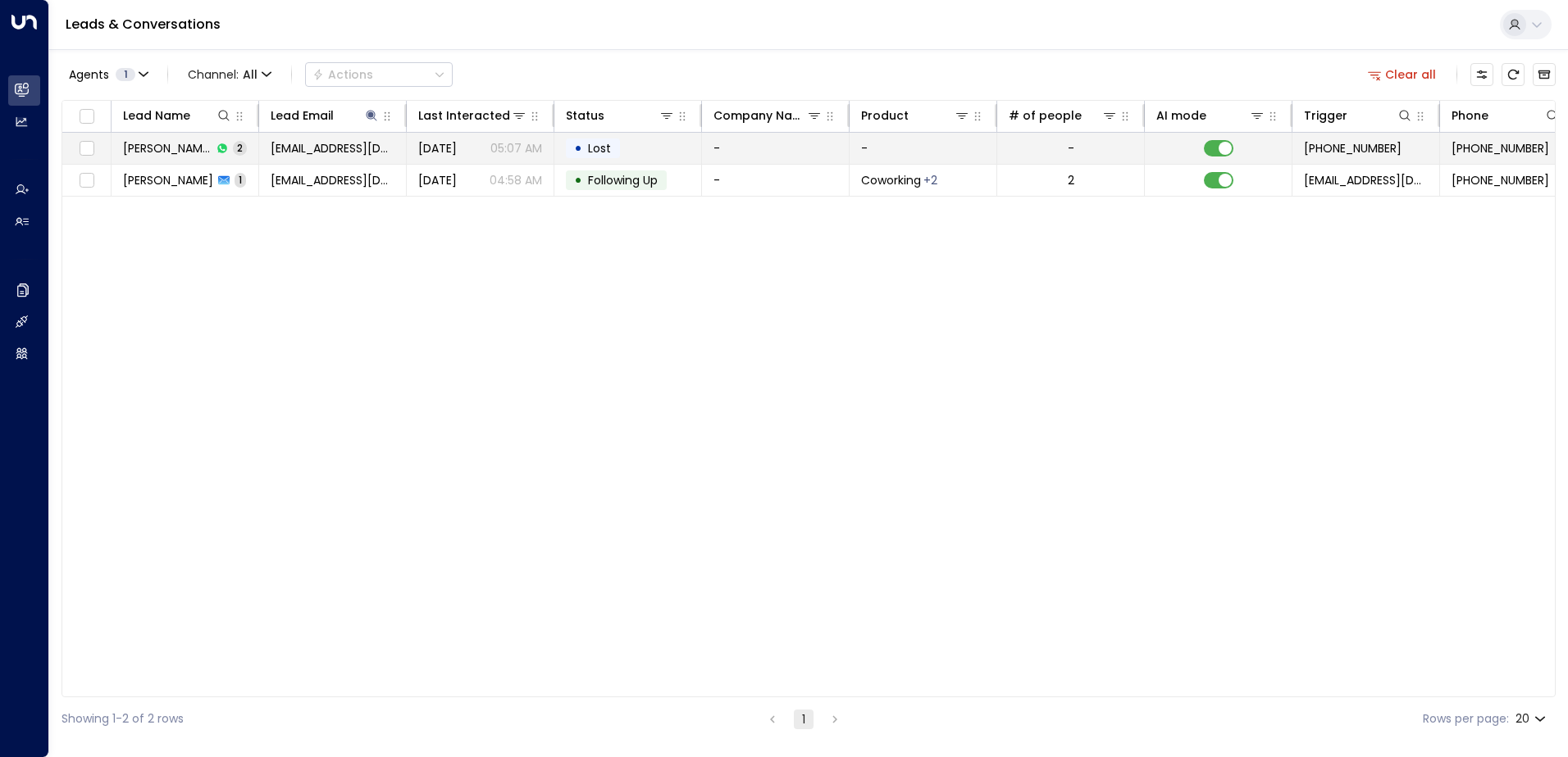
click at [623, 138] on td "• Lost" at bounding box center [628, 148] width 148 height 31
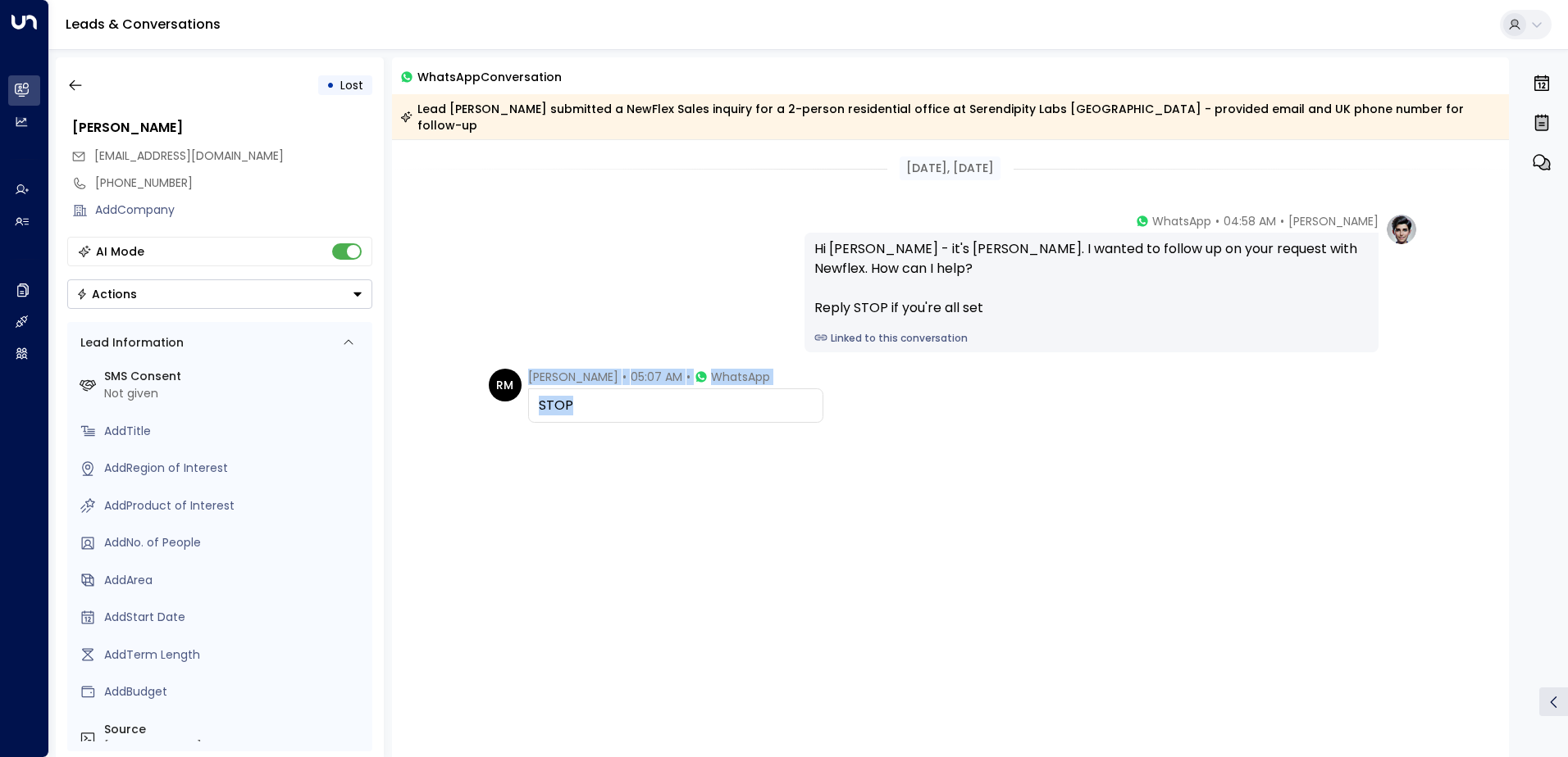
drag, startPoint x: 617, startPoint y: 379, endPoint x: 531, endPoint y: 361, distance: 87.9
click at [531, 369] on div "[PERSON_NAME] • 05:07 AM • WhatsApp STOP" at bounding box center [676, 396] width 295 height 54
drag, startPoint x: 531, startPoint y: 361, endPoint x: 556, endPoint y: 377, distance: 29.7
copy div "[PERSON_NAME] • 05:07 AM • WhatsApp STOP"
click at [73, 86] on icon "button" at bounding box center [76, 85] width 17 height 17
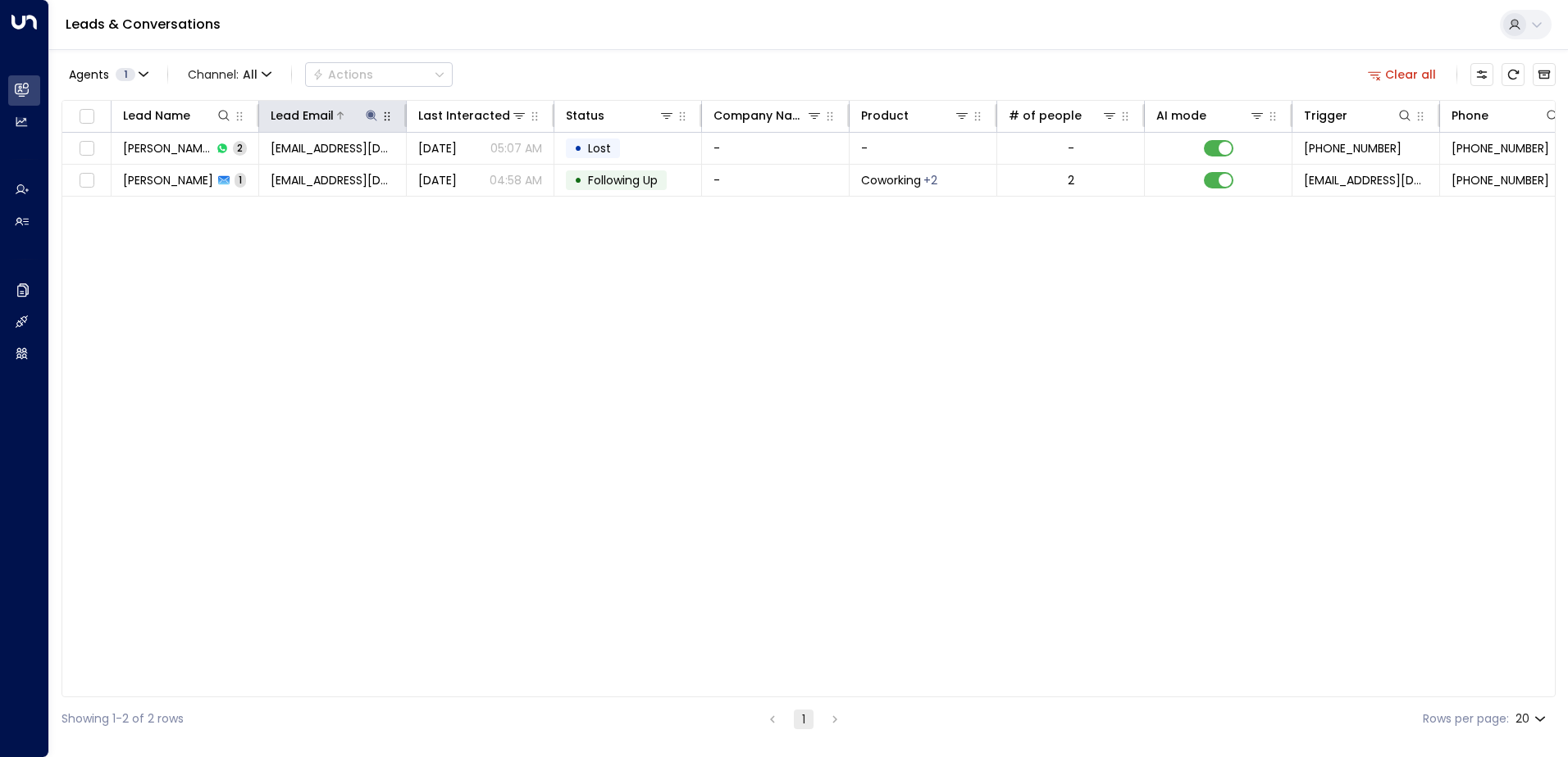
click at [372, 115] on icon at bounding box center [371, 115] width 11 height 11
click at [470, 173] on icon "button" at bounding box center [474, 175] width 11 height 11
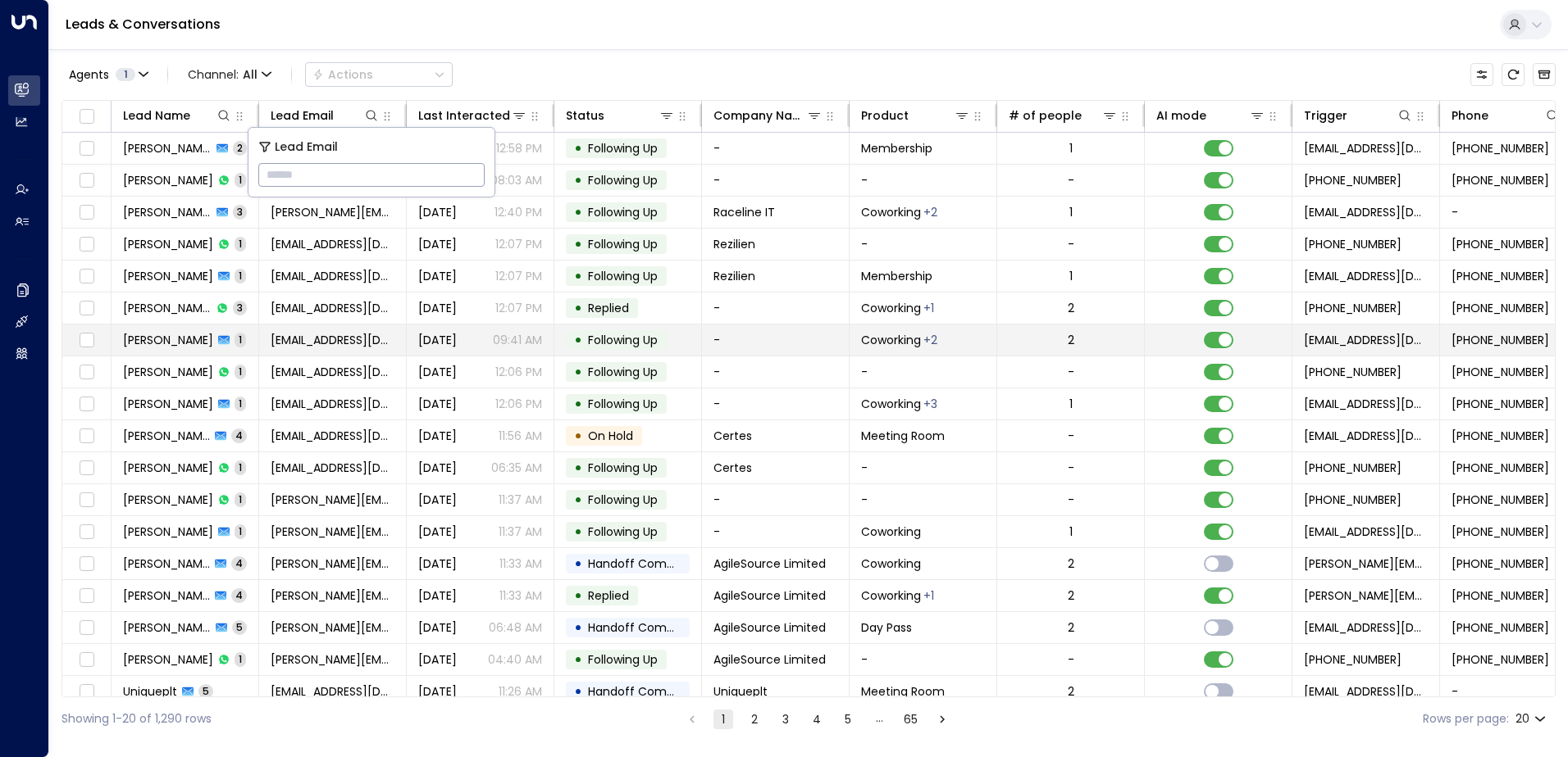
type input "**********"
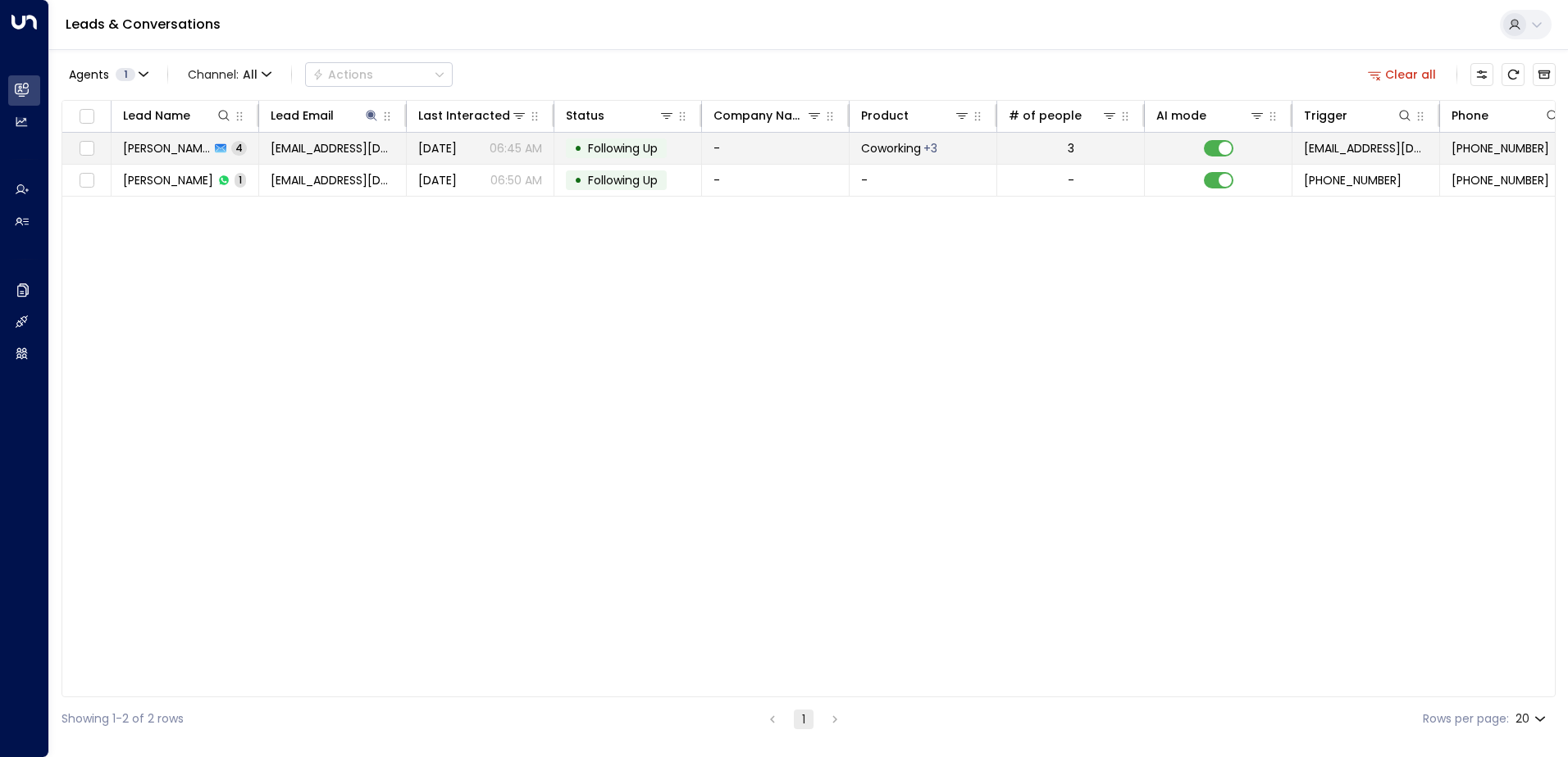
click at [642, 148] on span "Following Up" at bounding box center [622, 148] width 69 height 17
